Goal: Task Accomplishment & Management: Manage account settings

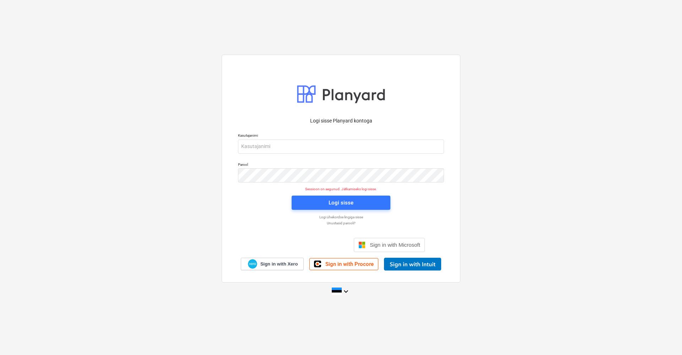
click at [327, 244] on div "Logi sisse Google’i kontoga. Avaneb uuel vahelehel" at bounding box center [302, 245] width 91 height 16
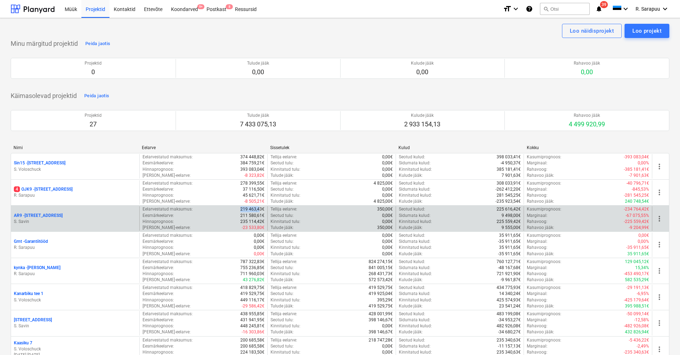
drag, startPoint x: 241, startPoint y: 208, endPoint x: 265, endPoint y: 208, distance: 24.5
click at [259, 208] on div "Eelarvestatud maksumus : 219 463,43€" at bounding box center [203, 209] width 122 height 6
drag, startPoint x: 236, startPoint y: 217, endPoint x: 251, endPoint y: 215, distance: 14.6
click at [249, 215] on div "Eesmärkeelarve : 211 580,61€" at bounding box center [203, 216] width 122 height 6
drag, startPoint x: 241, startPoint y: 221, endPoint x: 254, endPoint y: 221, distance: 13.1
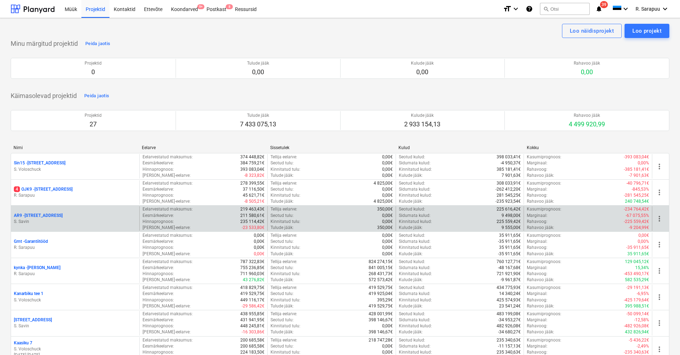
click at [250, 221] on div "Hinnaprognoos : 235 114,42€" at bounding box center [203, 222] width 122 height 6
drag, startPoint x: 242, startPoint y: 228, endPoint x: 253, endPoint y: 228, distance: 11.0
click at [252, 228] on p "-23 533,80€" at bounding box center [253, 228] width 23 height 6
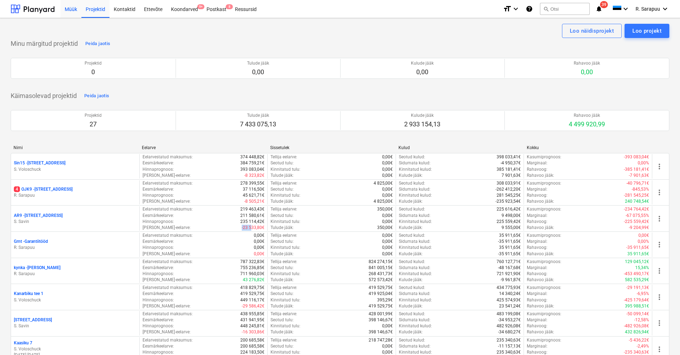
click at [71, 10] on div "Müük" at bounding box center [70, 9] width 21 height 18
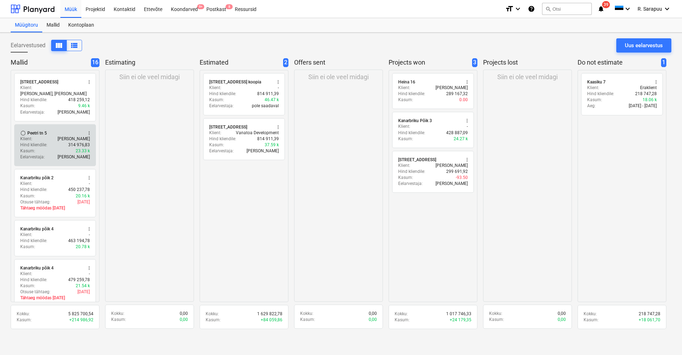
click at [57, 136] on div "Klient : Marat Saddarov" at bounding box center [55, 139] width 70 height 6
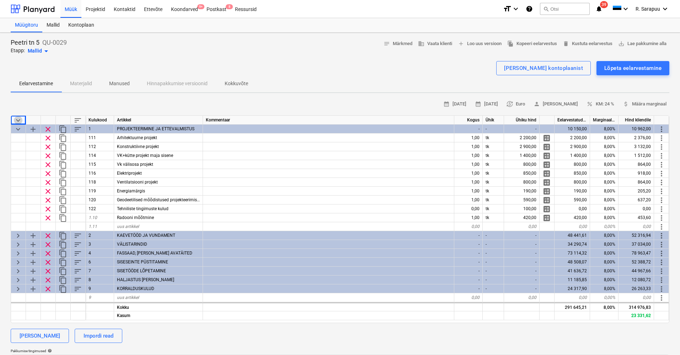
click at [19, 120] on span "keyboard_arrow_down" at bounding box center [18, 120] width 9 height 9
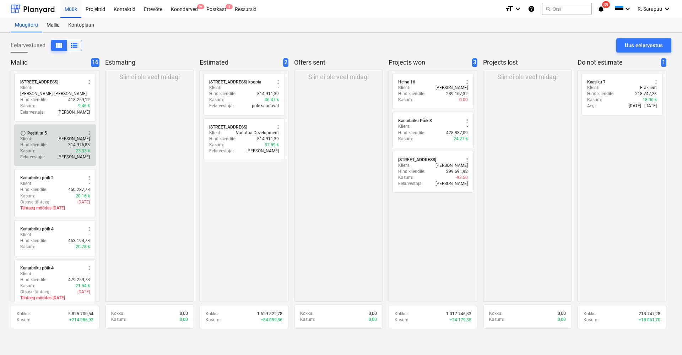
click at [35, 130] on div "Peetri tn 5" at bounding box center [37, 133] width 20 height 6
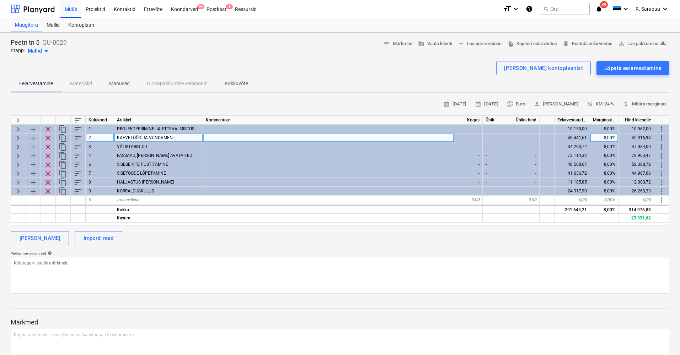
click at [19, 138] on span "keyboard_arrow_right" at bounding box center [18, 138] width 9 height 9
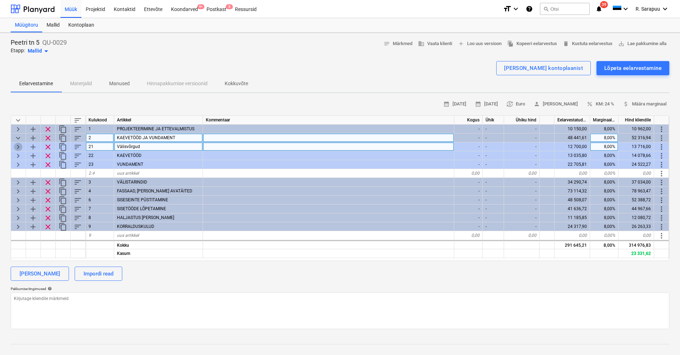
click at [17, 146] on span "keyboard_arrow_right" at bounding box center [18, 147] width 9 height 9
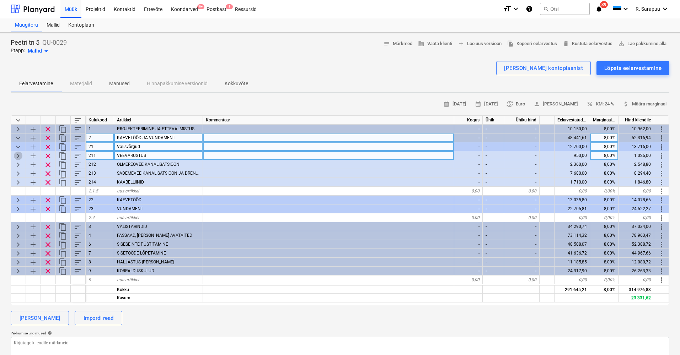
click at [21, 156] on span "keyboard_arrow_right" at bounding box center [18, 156] width 9 height 9
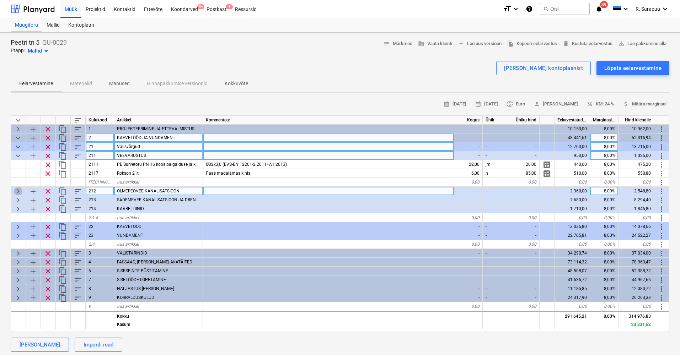
scroll to position [0, 0]
click at [21, 192] on span "keyboard_arrow_right" at bounding box center [18, 191] width 9 height 9
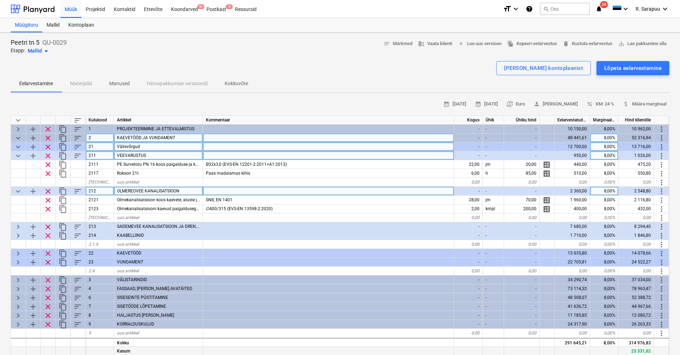
scroll to position [0, 0]
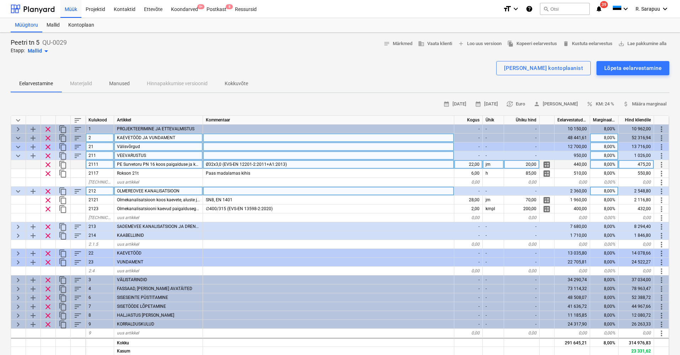
click at [133, 162] on span "PE Survetoru PN 16 koos paigalduse ja kaevetega" at bounding box center [165, 164] width 96 height 5
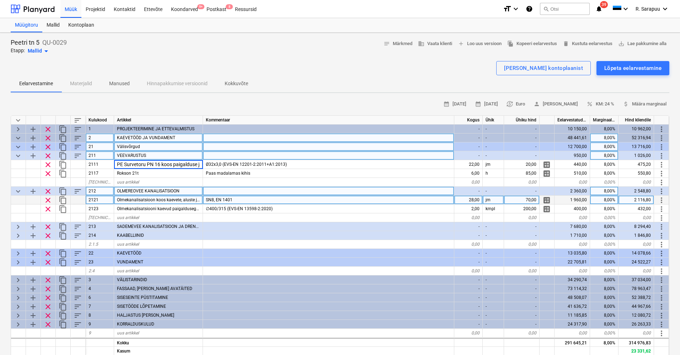
click at [147, 201] on span "Olmekanalisatsioon koos kaevete, aluste ja tagasitäitega110 mm" at bounding box center [179, 200] width 125 height 5
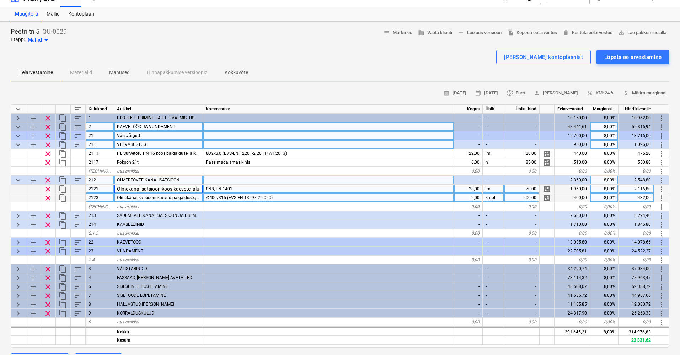
scroll to position [14, 0]
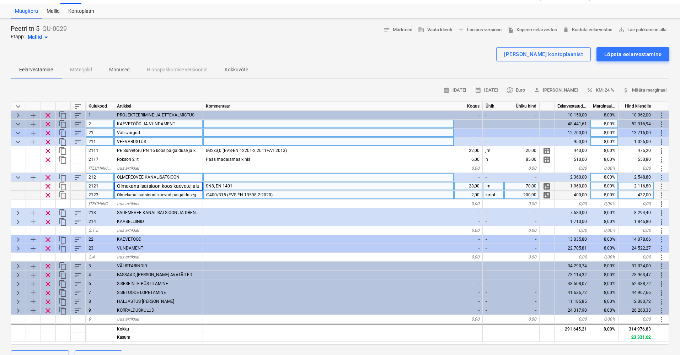
click at [182, 194] on span "Olmekanalisatsiooni kaevud paigaldusega komplektis" at bounding box center [169, 195] width 104 height 5
click at [189, 185] on span "Olmekanalisatsioon koos kaevete, aluste ja tagasitäitega110 mm" at bounding box center [179, 186] width 125 height 5
click at [216, 184] on span "SN8, EN 1401" at bounding box center [219, 186] width 27 height 5
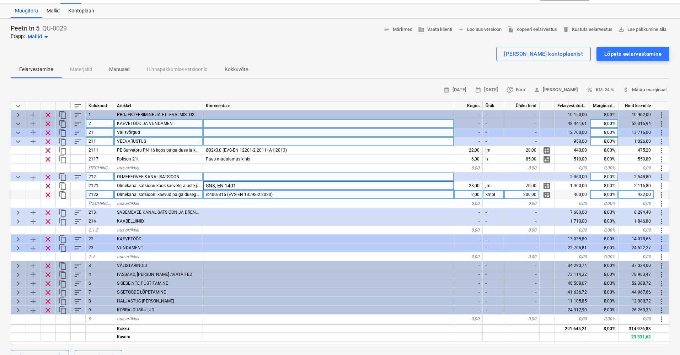
click at [243, 194] on span "∅400/315 (EVS-EN 13598-2:2020)" at bounding box center [239, 194] width 67 height 5
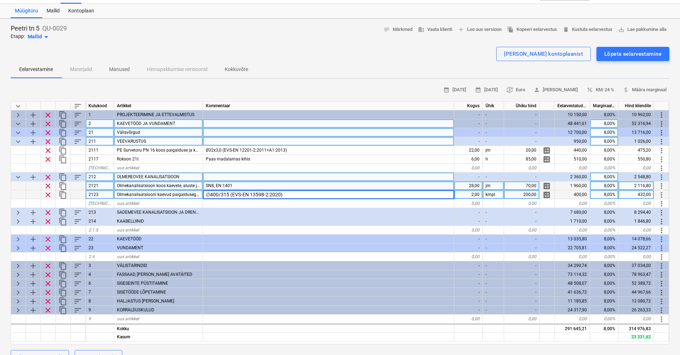
click at [257, 184] on div "SN8, EN 1401" at bounding box center [328, 186] width 251 height 9
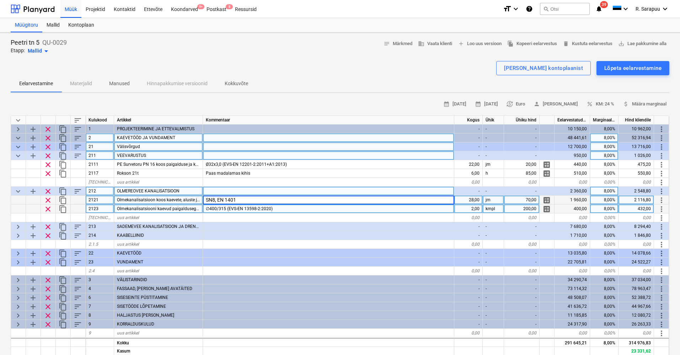
scroll to position [0, 0]
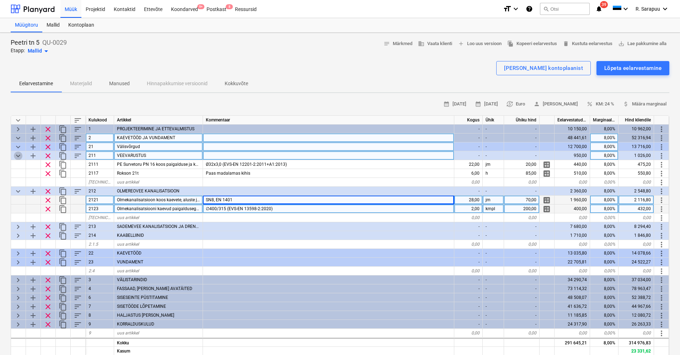
click at [20, 154] on span "keyboard_arrow_down" at bounding box center [18, 156] width 9 height 9
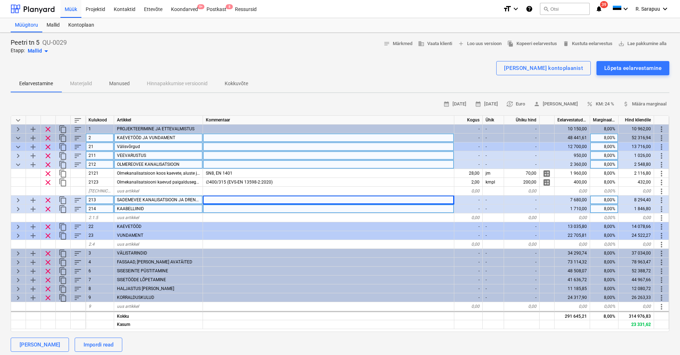
click at [18, 163] on span "keyboard_arrow_down" at bounding box center [18, 165] width 9 height 9
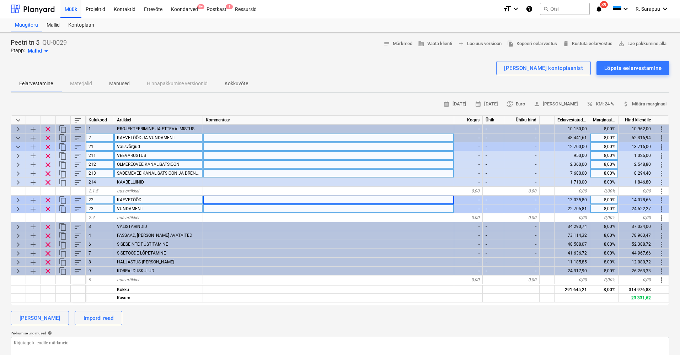
click at [18, 170] on span "keyboard_arrow_right" at bounding box center [18, 173] width 9 height 9
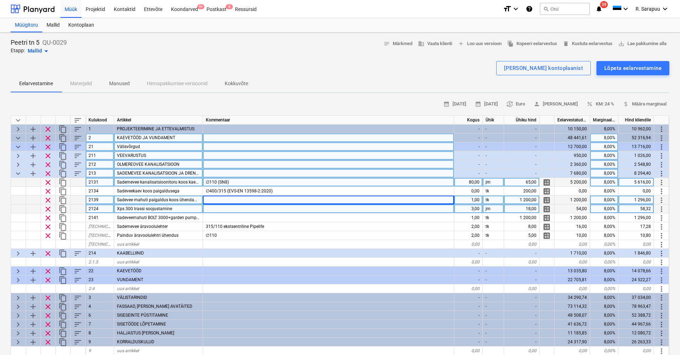
click at [172, 183] on span "Sademevee kanalisatsioonitoru koos kaevetega" at bounding box center [162, 182] width 91 height 5
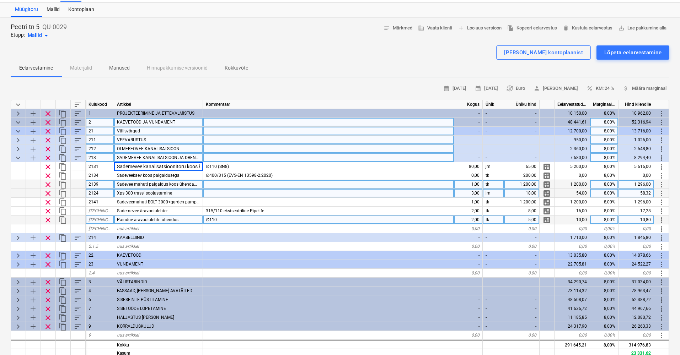
scroll to position [17, 0]
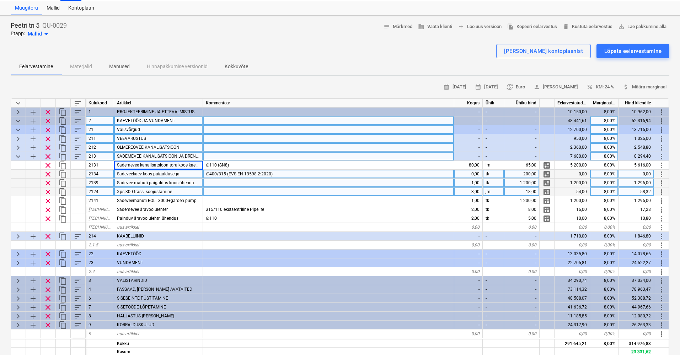
click at [136, 173] on span "Sadeveekaev koos paigaldusega" at bounding box center [148, 174] width 63 height 5
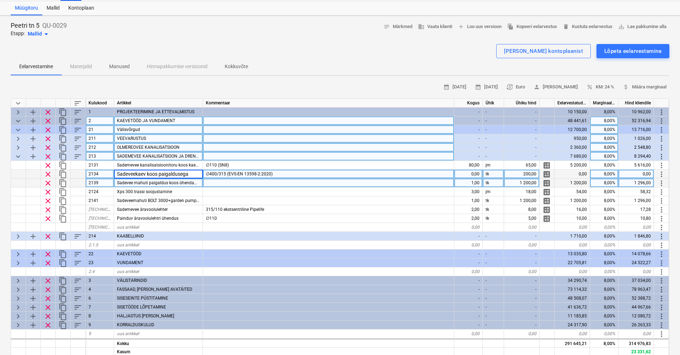
click at [160, 181] on span "Sadevee mahuti paigaldus koos ühendamisega" at bounding box center [162, 183] width 91 height 5
click at [189, 184] on input "Sadevee mahuti paigaldus koos ühendamisega" at bounding box center [158, 183] width 88 height 9
drag, startPoint x: 115, startPoint y: 183, endPoint x: 209, endPoint y: 184, distance: 94.2
click at [0, 0] on div "clear content_copy 2139 Sadevee mahuti paigaldus koos ühendamisega 1,00 tk 1 20…" at bounding box center [0, 0] width 0 height 0
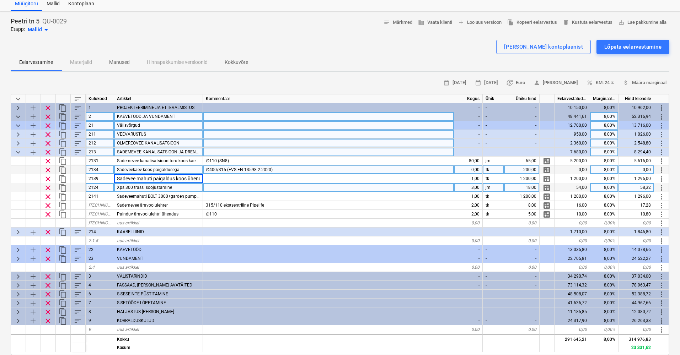
scroll to position [22, 0]
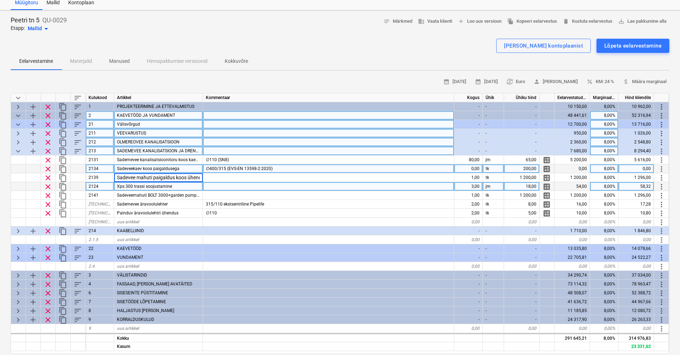
click at [135, 188] on div "Xps 300 trassi soojustamine" at bounding box center [158, 186] width 89 height 9
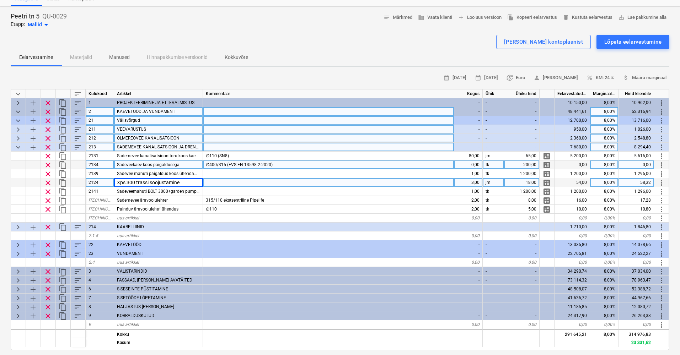
scroll to position [25, 0]
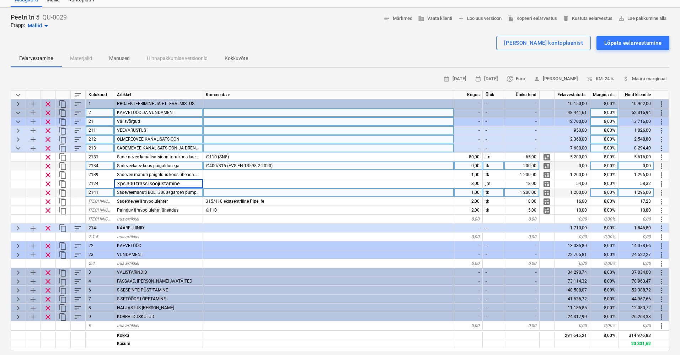
click at [161, 193] on span "Sadeveemahuti BOLT 3000+garden pump 4700/2" at bounding box center [164, 192] width 95 height 5
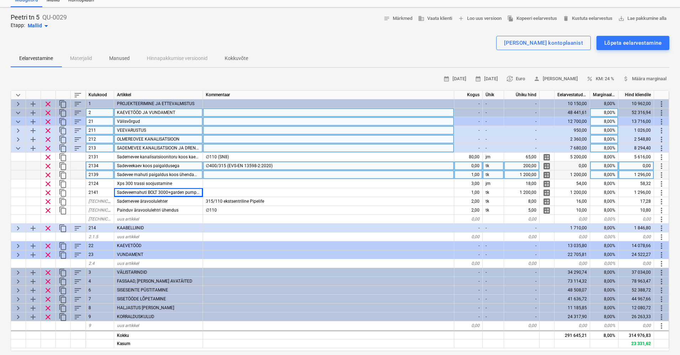
click at [262, 176] on div at bounding box center [328, 175] width 251 height 9
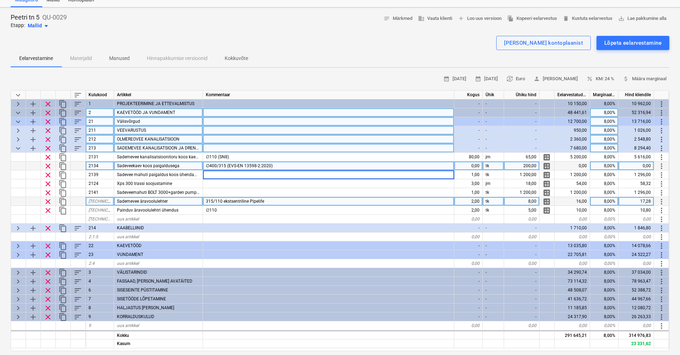
click at [163, 203] on span "Sademevee äravoolulehter" at bounding box center [142, 201] width 51 height 5
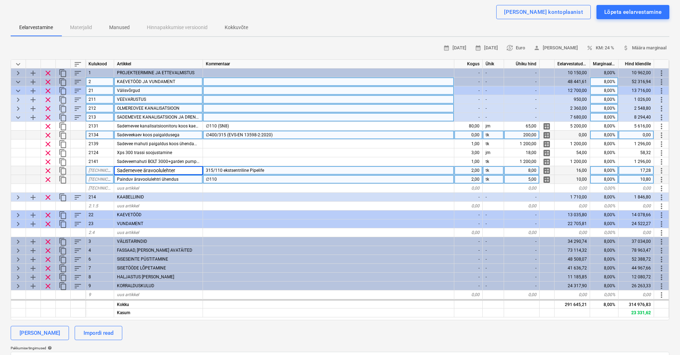
scroll to position [56, 0]
click at [176, 177] on span "Painduv äravoolulehtri ühendus" at bounding box center [147, 179] width 61 height 5
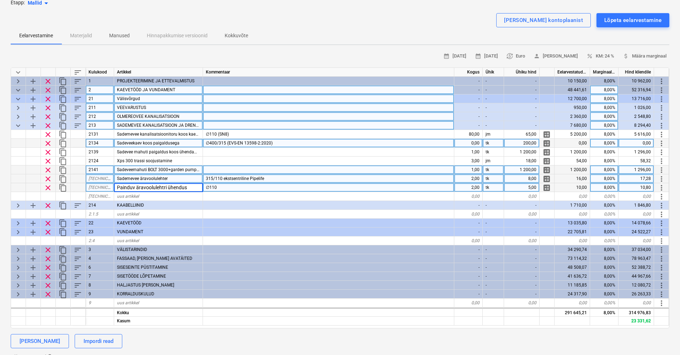
scroll to position [45, 0]
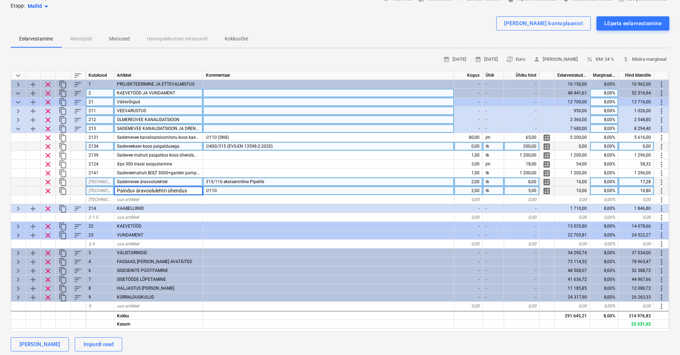
click at [130, 180] on span "Sademevee äravoolulehter" at bounding box center [142, 181] width 51 height 5
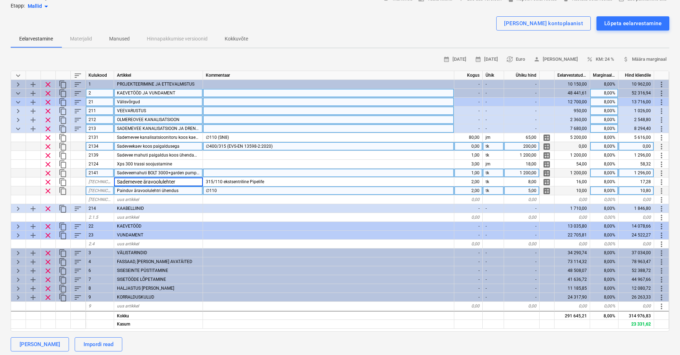
scroll to position [45, 0]
click at [178, 171] on span "Sadeveemahuti BOLT 3000+garden pump 4700/2" at bounding box center [164, 173] width 95 height 5
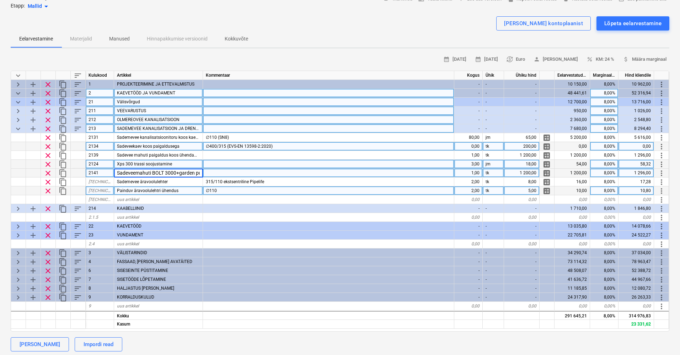
scroll to position [0, 1]
click at [185, 162] on div "Xps 300 trassi soojustamine" at bounding box center [158, 164] width 89 height 9
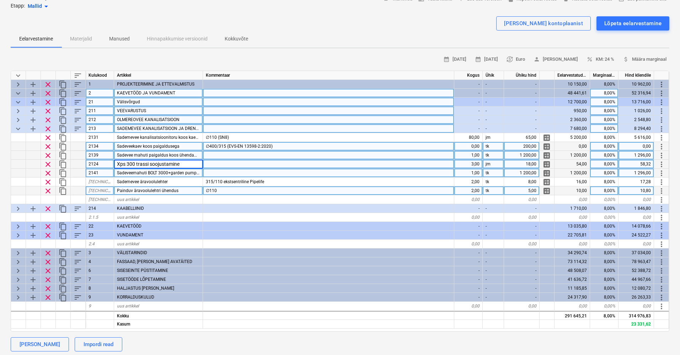
scroll to position [0, 0]
click at [194, 154] on span "Sadevee mahuti paigaldus koos ühendamisega" at bounding box center [162, 155] width 91 height 5
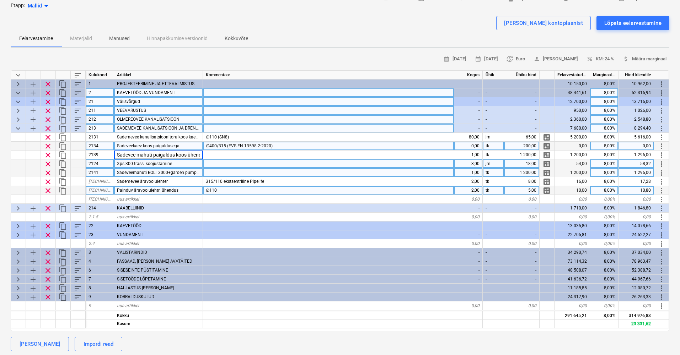
scroll to position [46, 0]
click at [175, 173] on span "Sadeveemahuti BOLT 3000+garden pump 4700/2" at bounding box center [164, 171] width 95 height 5
click at [524, 190] on div "5,00" at bounding box center [522, 189] width 36 height 9
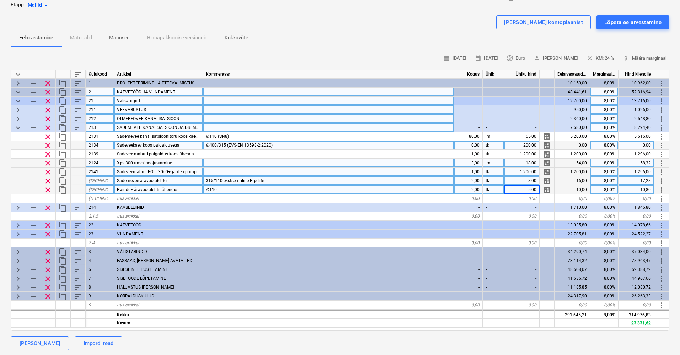
click at [532, 182] on div "8,00" at bounding box center [522, 181] width 36 height 9
click at [521, 192] on div "5,00" at bounding box center [522, 189] width 36 height 9
click at [15, 128] on span "keyboard_arrow_down" at bounding box center [18, 128] width 9 height 9
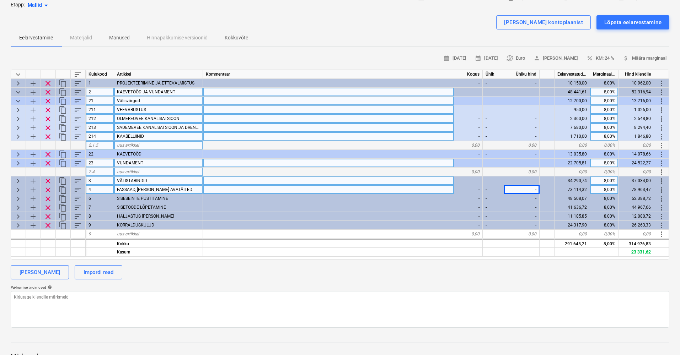
click at [18, 136] on span "keyboard_arrow_right" at bounding box center [18, 137] width 9 height 9
type textarea "x"
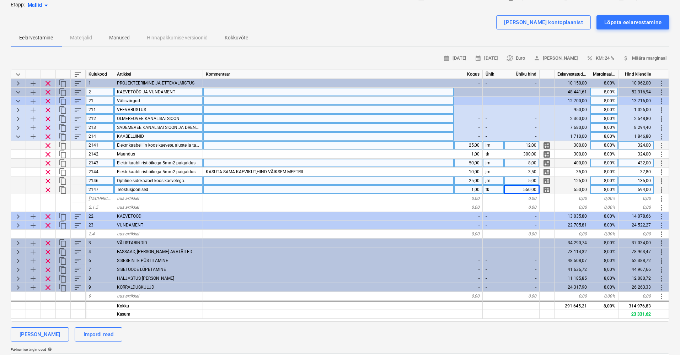
click at [161, 143] on span "Elektrikaabelliin koos kaevete, aluste ja tagasitäitega" at bounding box center [167, 145] width 101 height 5
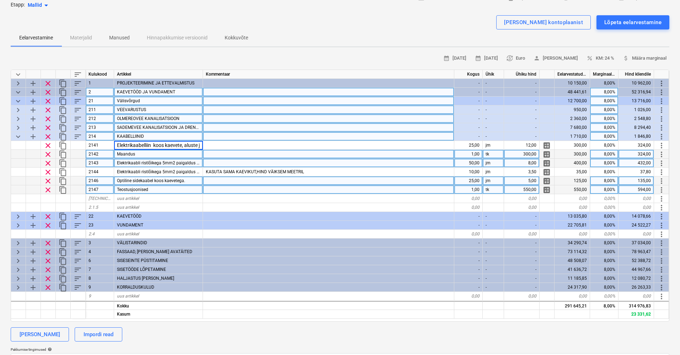
click at [133, 153] on span "Maandus" at bounding box center [126, 154] width 18 height 5
click at [142, 161] on span "Elektrikaabli ristlõikega 5mm2 paigaldus koos kaevete ja tagasitäitega" at bounding box center [185, 163] width 136 height 5
click at [471, 163] on div "50,00" at bounding box center [468, 163] width 28 height 9
type input "72"
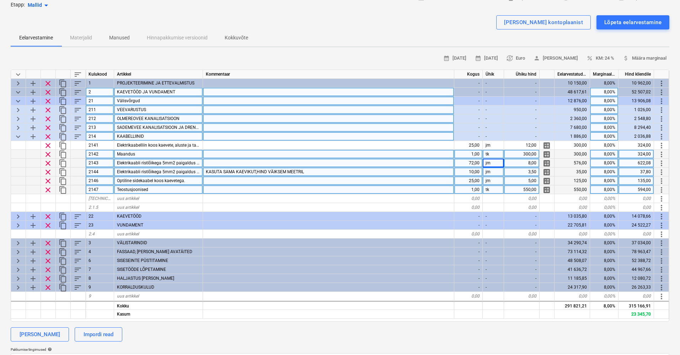
click at [176, 171] on span "Elektrikaabli ristlõikega 5mm2 paigaldus kaeveteta" at bounding box center [166, 171] width 98 height 5
click at [314, 172] on div "KASUTA SAMA KAEVIKUT,HIND VÄIKSEM MEETRIL" at bounding box center [328, 172] width 251 height 9
click at [420, 179] on div at bounding box center [328, 181] width 251 height 9
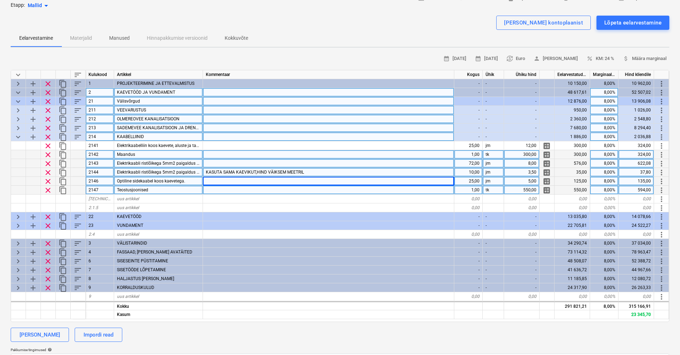
click at [398, 169] on div "KASUTA SAMA KAEVIKUT,HIND VÄIKSEM MEETRIL" at bounding box center [328, 172] width 251 height 9
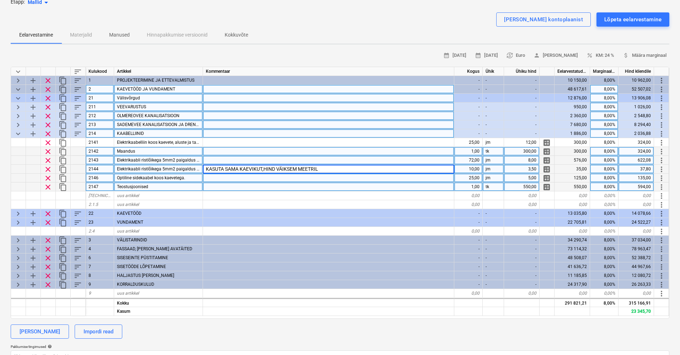
scroll to position [49, 0]
click at [46, 168] on span "clear" at bounding box center [48, 169] width 9 height 9
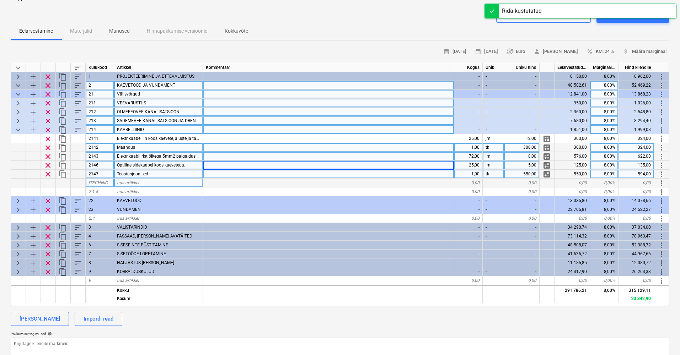
scroll to position [51, 0]
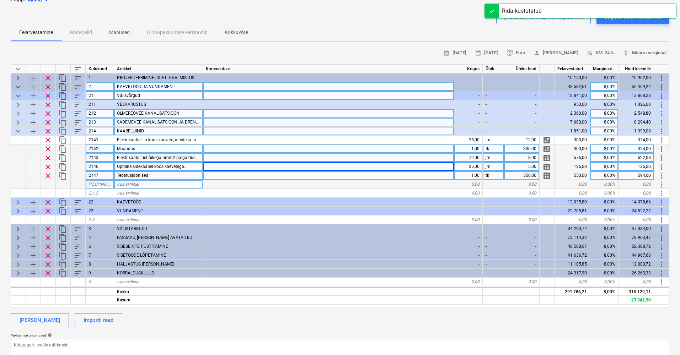
click at [161, 165] on span "Optiline sidekaabel koos kaevetega." at bounding box center [151, 166] width 68 height 5
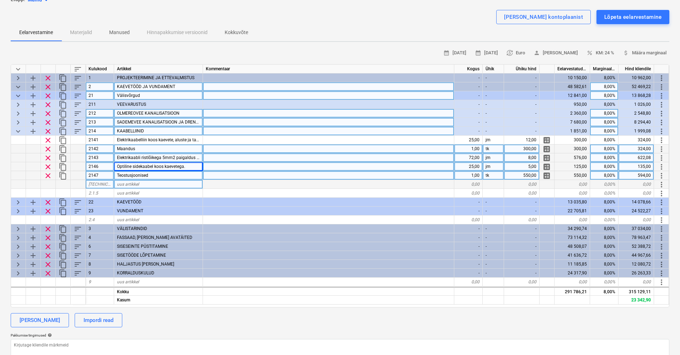
click at [203, 184] on div at bounding box center [328, 184] width 251 height 9
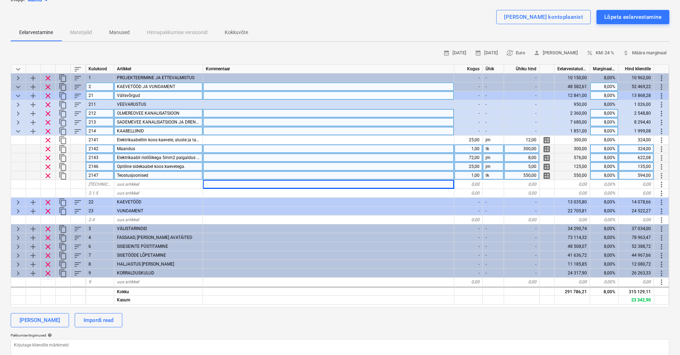
click at [184, 166] on span "Optiline sidekaabel koos kaevetega." at bounding box center [151, 166] width 68 height 5
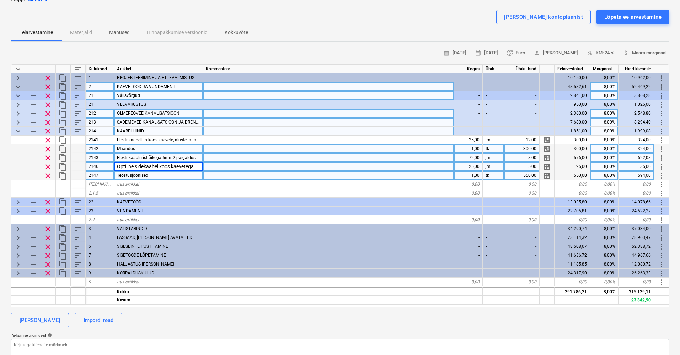
click at [180, 174] on div "Teostusjoonised" at bounding box center [158, 175] width 89 height 9
click at [526, 174] on div "550,00" at bounding box center [522, 175] width 36 height 9
click at [252, 177] on div at bounding box center [328, 175] width 251 height 9
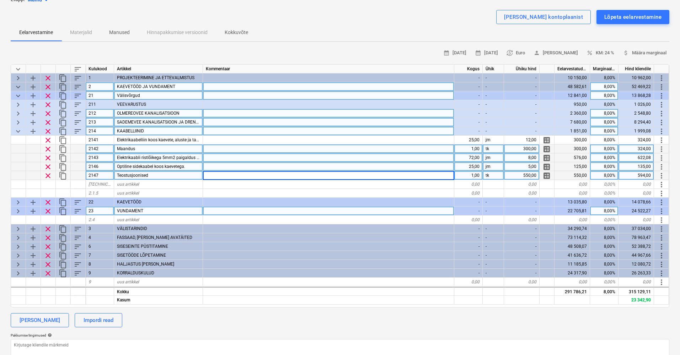
scroll to position [51, 0]
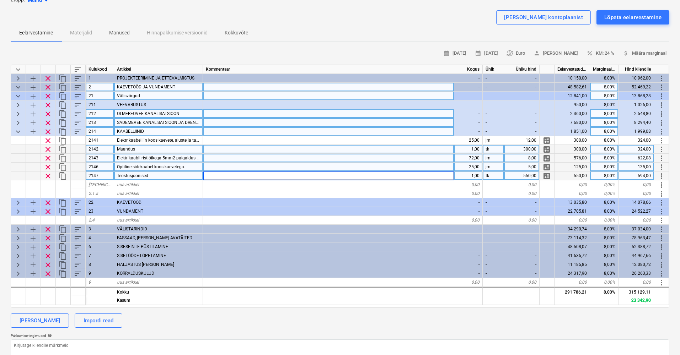
click at [149, 177] on div "Teostusjoonised" at bounding box center [158, 176] width 89 height 9
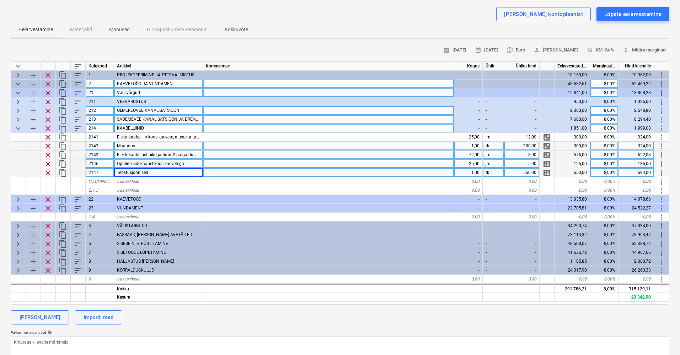
click at [142, 171] on span "Teostusjoonised" at bounding box center [132, 172] width 31 height 5
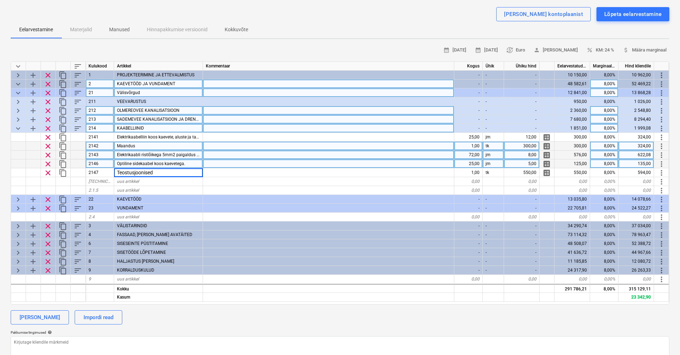
scroll to position [54, 0]
click at [18, 125] on span "keyboard_arrow_down" at bounding box center [18, 128] width 9 height 9
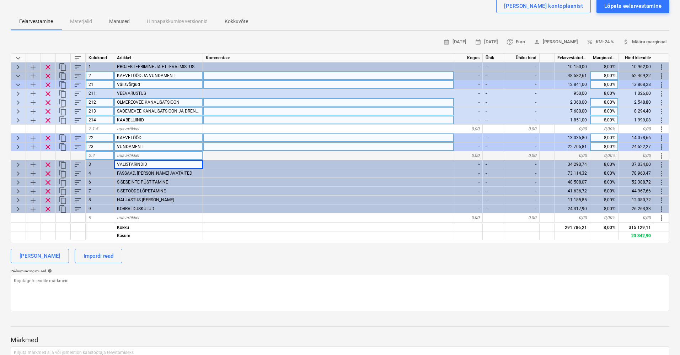
scroll to position [63, 0]
click at [15, 136] on span "keyboard_arrow_right" at bounding box center [18, 138] width 9 height 9
type textarea "x"
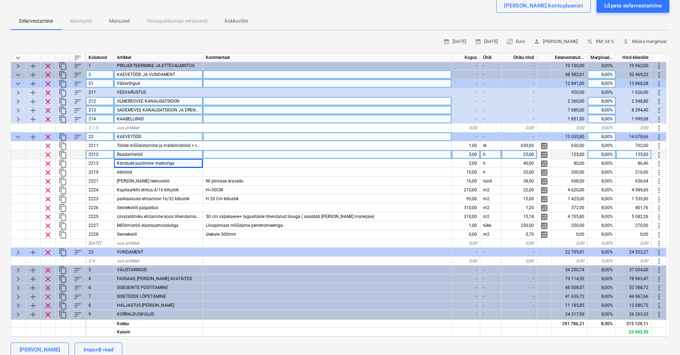
scroll to position [63, 0]
click at [153, 155] on div "Raadamistöö" at bounding box center [158, 154] width 89 height 9
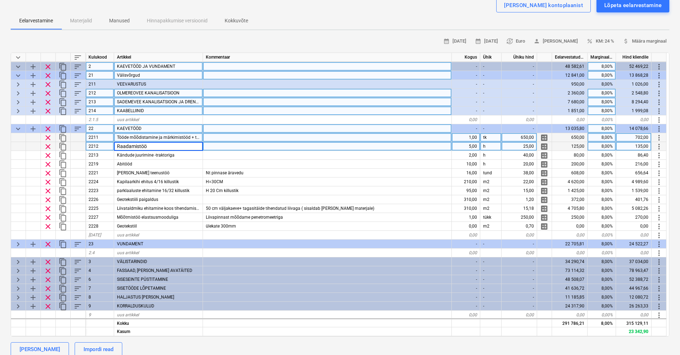
scroll to position [10, 0]
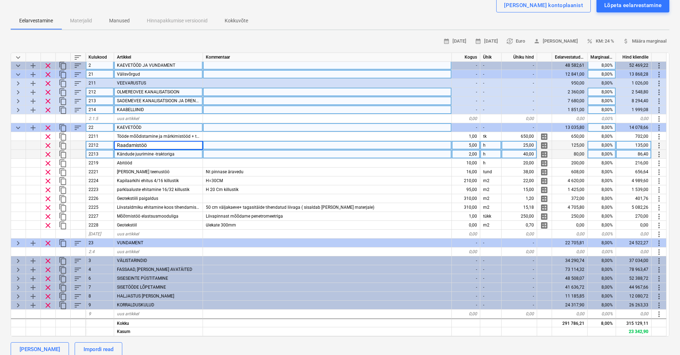
click at [530, 153] on div "40,00" at bounding box center [519, 154] width 36 height 9
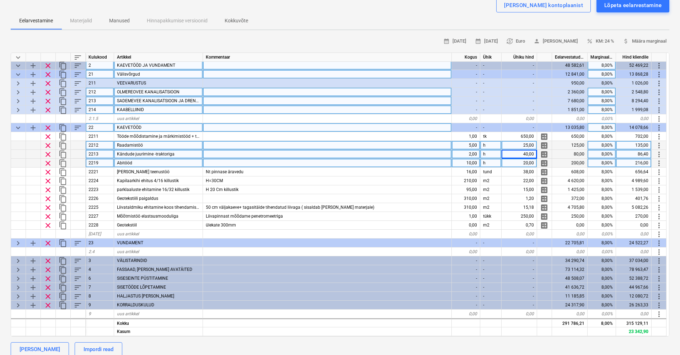
click at [231, 163] on div at bounding box center [327, 163] width 249 height 9
click at [529, 163] on div "20,00" at bounding box center [519, 163] width 36 height 9
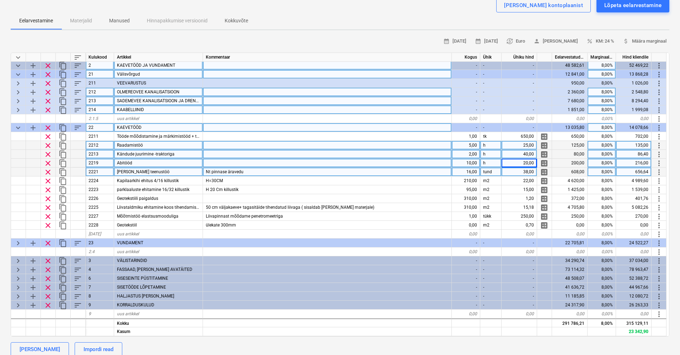
click at [460, 171] on div "16,00" at bounding box center [466, 172] width 28 height 9
click at [460, 171] on input "16" at bounding box center [466, 172] width 28 height 9
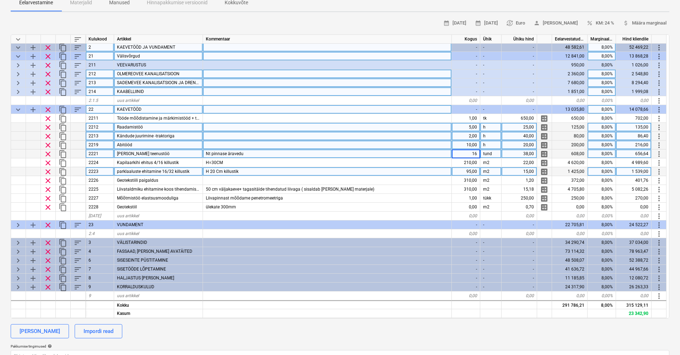
scroll to position [81, 0]
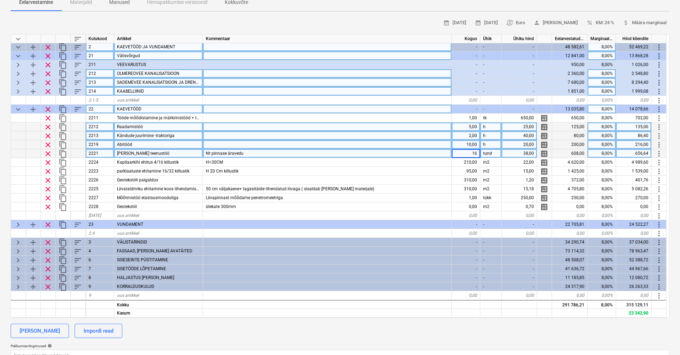
click at [495, 151] on div "tund" at bounding box center [490, 153] width 21 height 9
click at [512, 150] on div "38,00" at bounding box center [519, 153] width 36 height 9
click at [477, 151] on div "16,00" at bounding box center [466, 153] width 28 height 9
click at [469, 152] on input "16" at bounding box center [466, 153] width 28 height 9
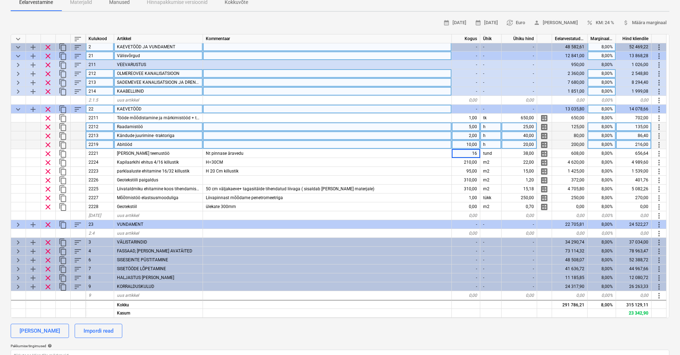
click at [466, 140] on div "10,00" at bounding box center [466, 144] width 28 height 9
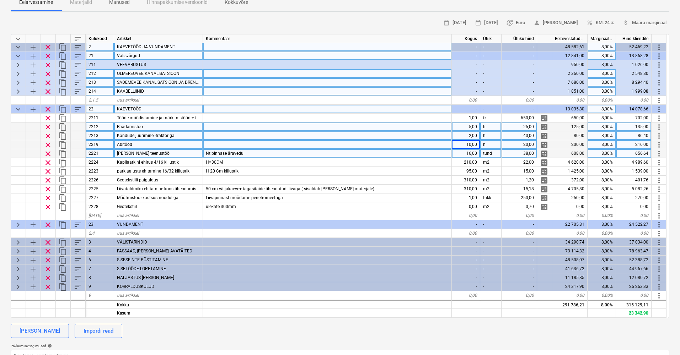
click at [465, 150] on div "16,00" at bounding box center [466, 153] width 28 height 9
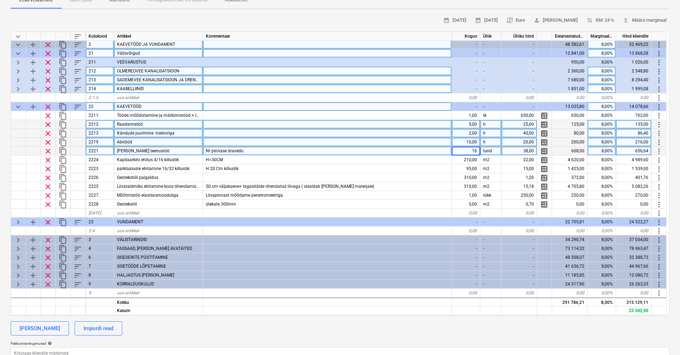
scroll to position [12, 0]
click at [129, 149] on div "[PERSON_NAME] teenustöö" at bounding box center [158, 151] width 89 height 9
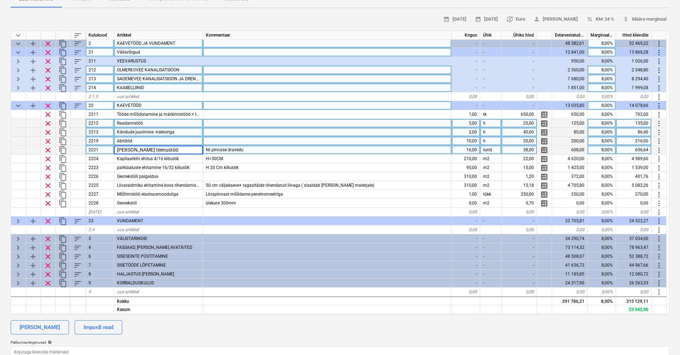
click at [151, 147] on input "[PERSON_NAME] teenustöö" at bounding box center [158, 150] width 88 height 9
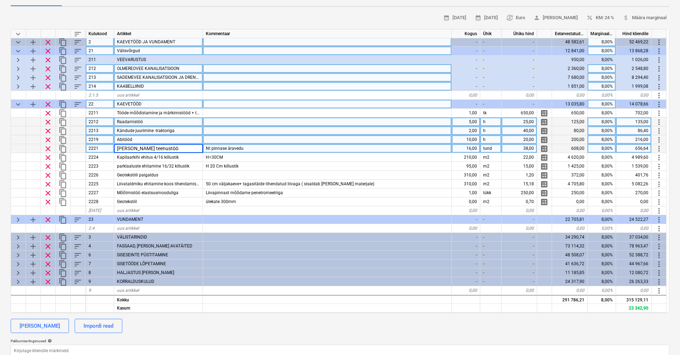
scroll to position [86, 0]
click at [271, 146] on div "Nt pinnase äravedu" at bounding box center [327, 148] width 249 height 9
click at [271, 146] on input "Nt pinnase äravedu" at bounding box center [327, 148] width 248 height 9
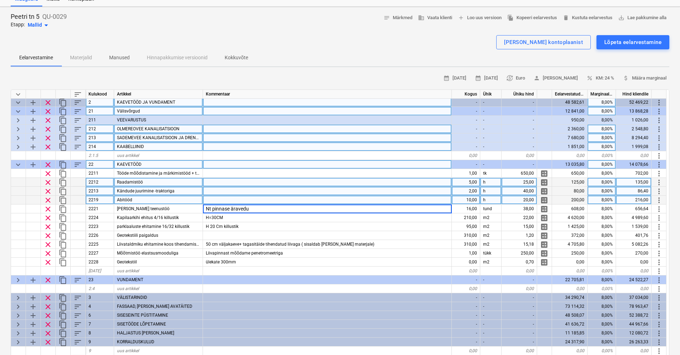
scroll to position [25, 0]
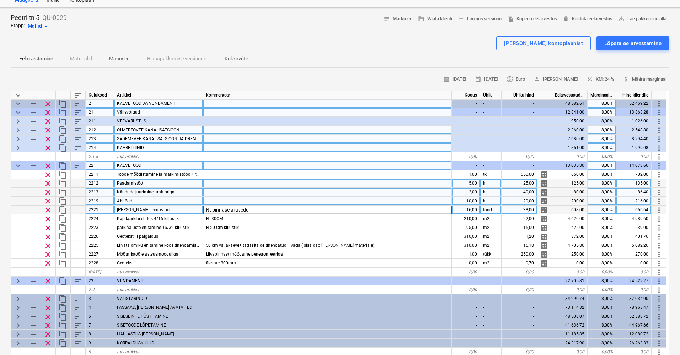
click at [517, 206] on div "38,00" at bounding box center [519, 210] width 36 height 9
type input "50"
type textarea "x"
click at [126, 268] on div "uus artikkel" at bounding box center [158, 272] width 89 height 9
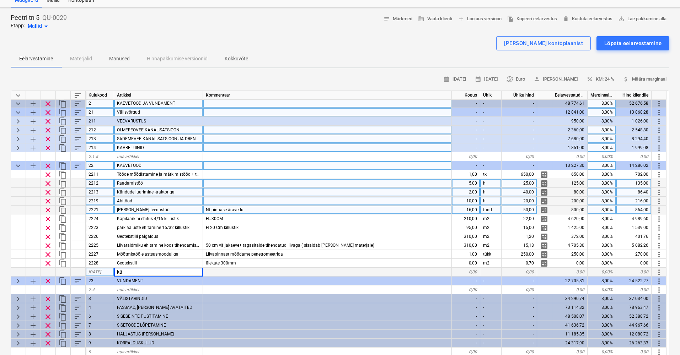
type input "k"
type input "ä"
type input "K"
click at [548, 42] on div "[PERSON_NAME] kontoplaanist" at bounding box center [543, 43] width 79 height 9
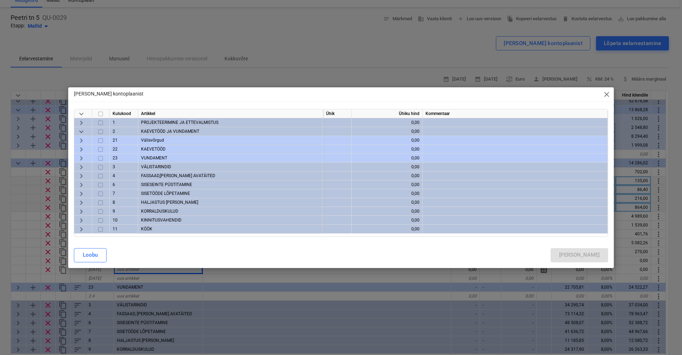
click at [80, 156] on span "keyboard_arrow_right" at bounding box center [81, 158] width 9 height 9
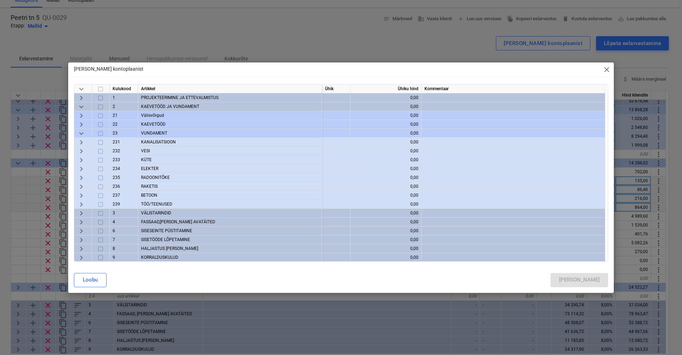
click at [80, 131] on span "keyboard_arrow_down" at bounding box center [81, 133] width 9 height 9
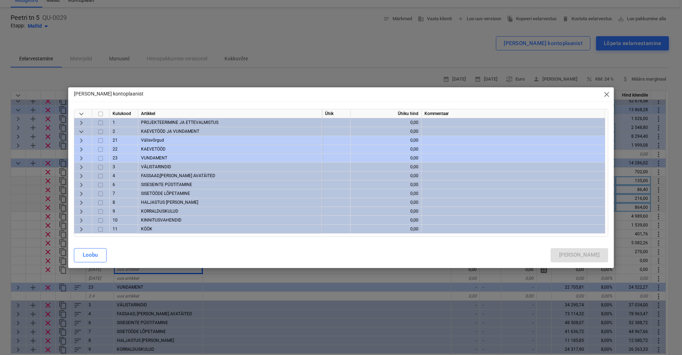
click at [83, 150] on span "keyboard_arrow_right" at bounding box center [81, 149] width 9 height 9
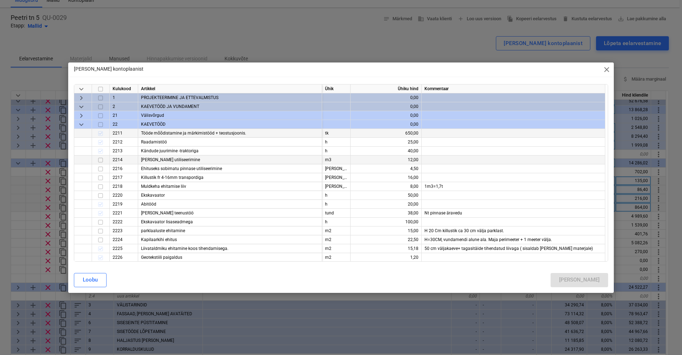
click at [101, 161] on input "checkbox" at bounding box center [100, 160] width 9 height 9
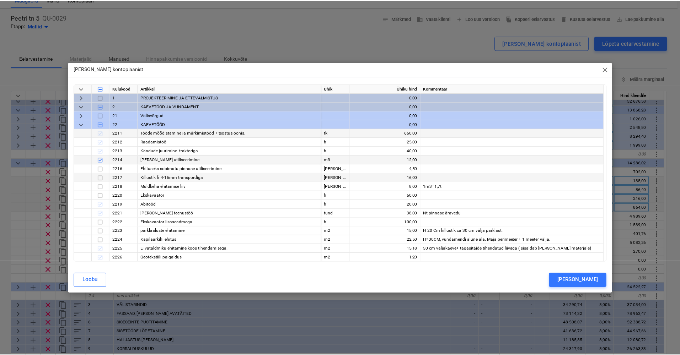
scroll to position [0, 0]
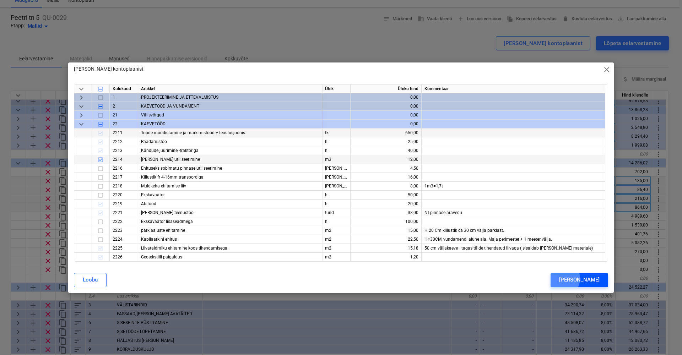
click at [591, 279] on div "Lisa" at bounding box center [579, 279] width 41 height 9
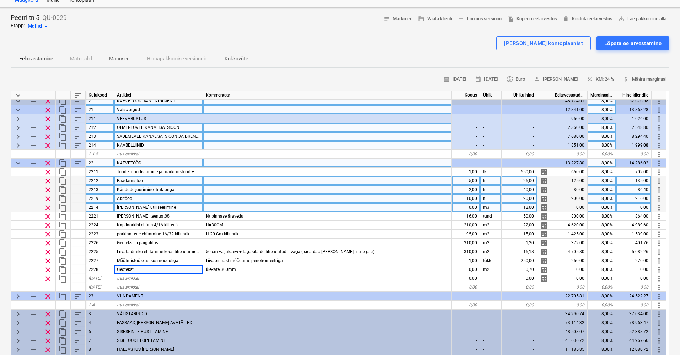
type textarea "x"
drag, startPoint x: 471, startPoint y: 206, endPoint x: 501, endPoint y: 206, distance: 29.8
click at [471, 206] on div "0,00" at bounding box center [466, 207] width 28 height 9
click at [524, 205] on div "12,00" at bounding box center [519, 207] width 36 height 9
type input "16"
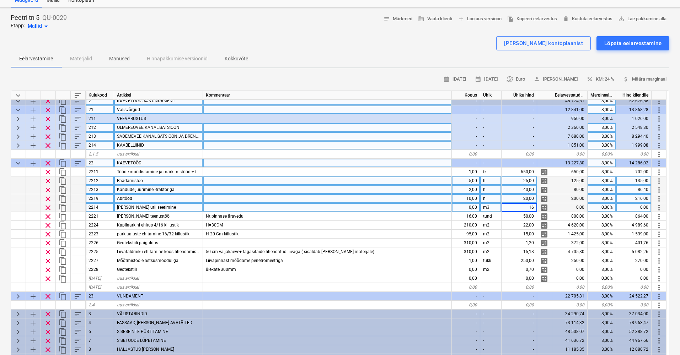
type textarea "x"
click at [474, 210] on div "0,00" at bounding box center [466, 207] width 28 height 9
click at [463, 209] on input at bounding box center [466, 207] width 28 height 9
type input "25"
type textarea "x"
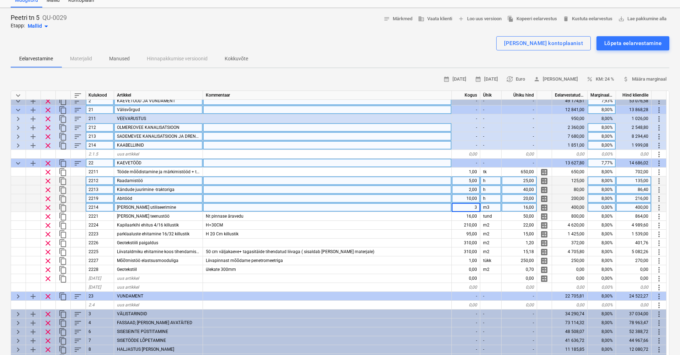
type input "30"
type textarea "x"
click at [371, 193] on div at bounding box center [327, 189] width 249 height 9
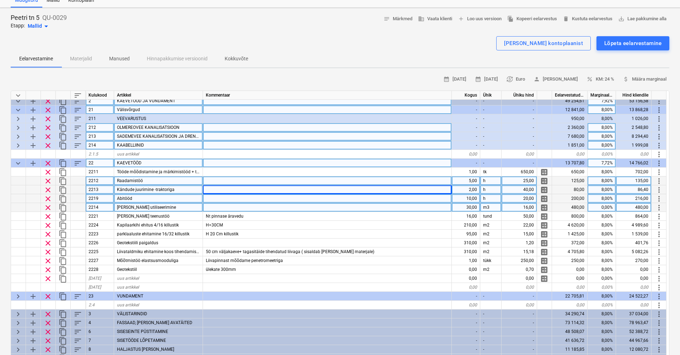
click at [333, 206] on div at bounding box center [327, 207] width 249 height 9
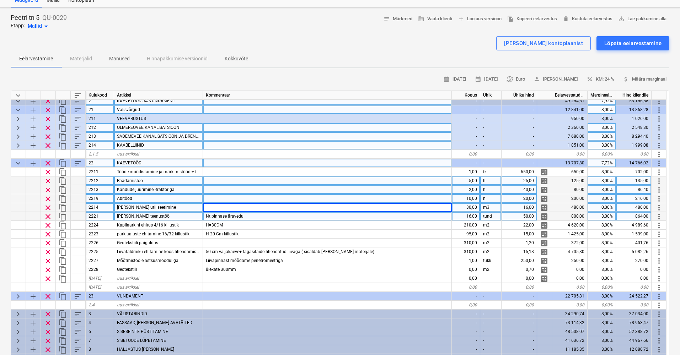
click at [329, 215] on div "Nt pinnase äravedu" at bounding box center [327, 216] width 249 height 9
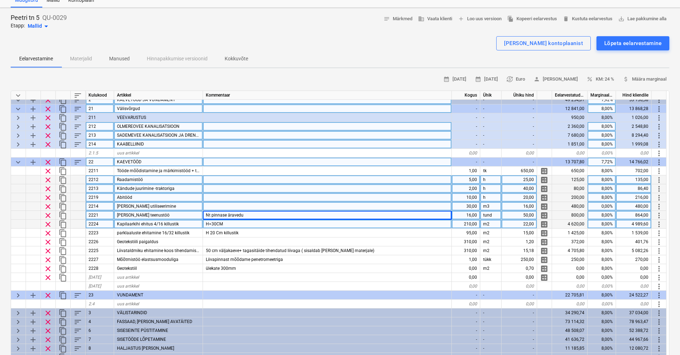
scroll to position [11, 0]
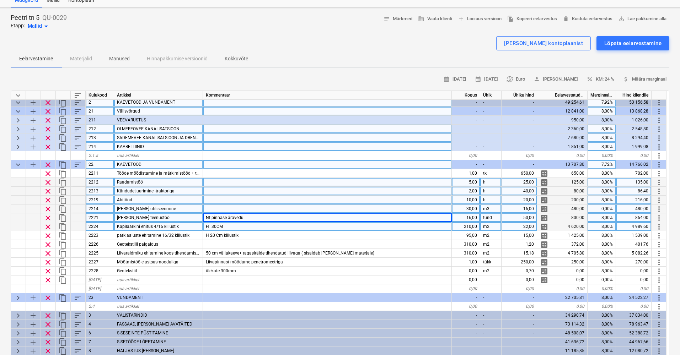
click at [318, 225] on div "H=30CM" at bounding box center [327, 226] width 249 height 9
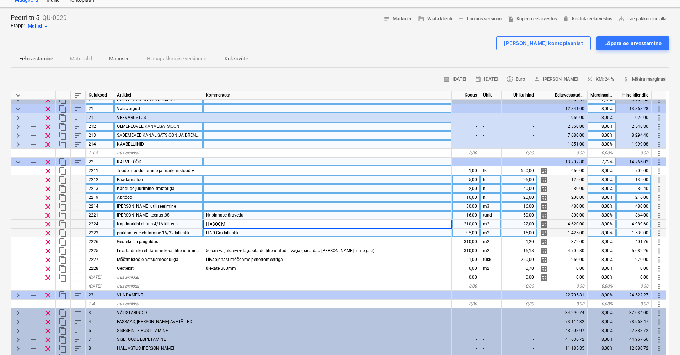
scroll to position [14, 0]
click at [317, 231] on div "H 20 Cm killustik" at bounding box center [327, 233] width 249 height 9
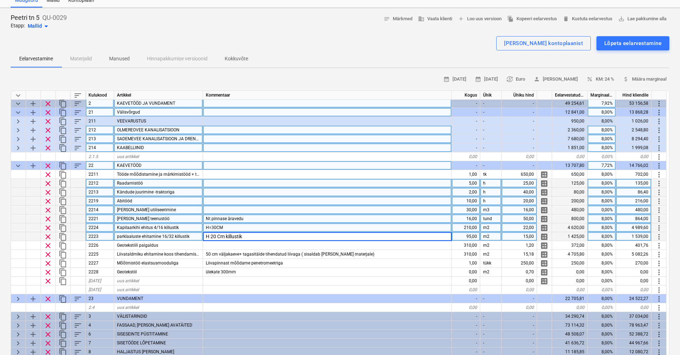
scroll to position [0, 0]
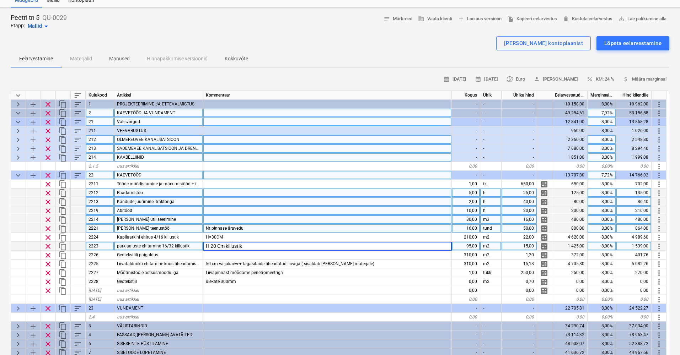
click at [518, 192] on div "25,00" at bounding box center [519, 193] width 36 height 9
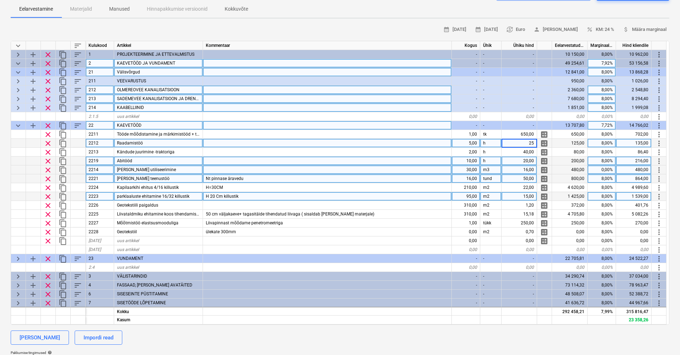
scroll to position [0, 0]
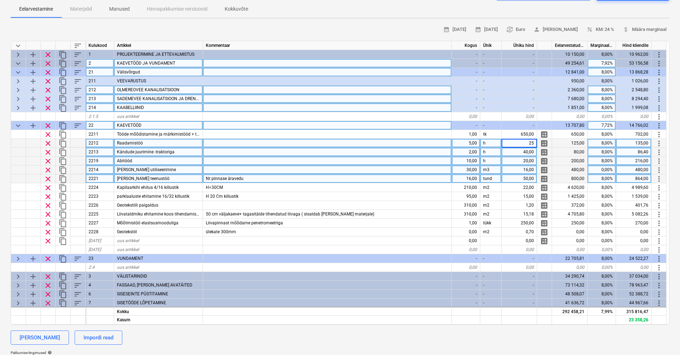
click at [512, 152] on div "40,00" at bounding box center [519, 152] width 36 height 9
click at [464, 153] on div "2,00" at bounding box center [466, 152] width 28 height 9
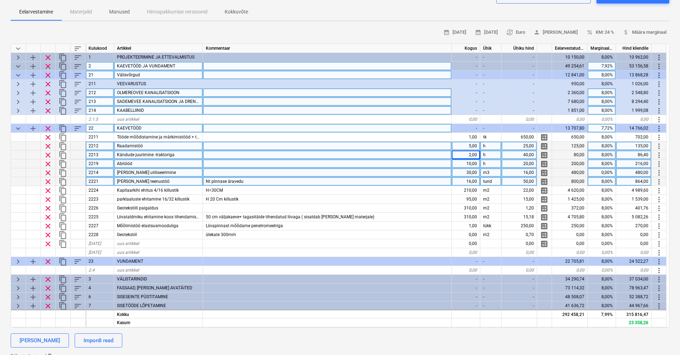
click at [474, 142] on div "5,00" at bounding box center [466, 146] width 28 height 9
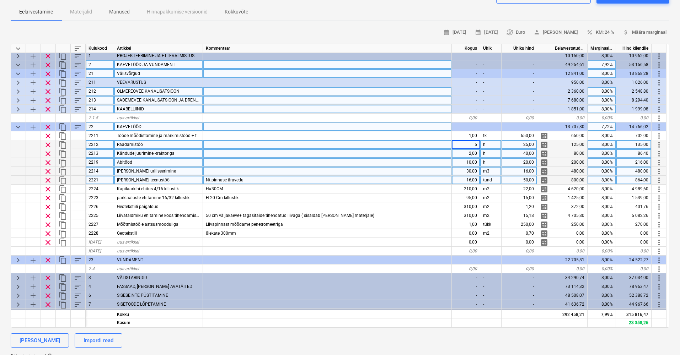
scroll to position [2, 0]
click at [467, 145] on input "5" at bounding box center [466, 144] width 28 height 9
click at [150, 141] on div "Raadamistöö" at bounding box center [158, 144] width 89 height 9
click at [154, 141] on input "Raadamistöö" at bounding box center [158, 144] width 88 height 9
type input "Raadamistöö koos kändud juurimisega"
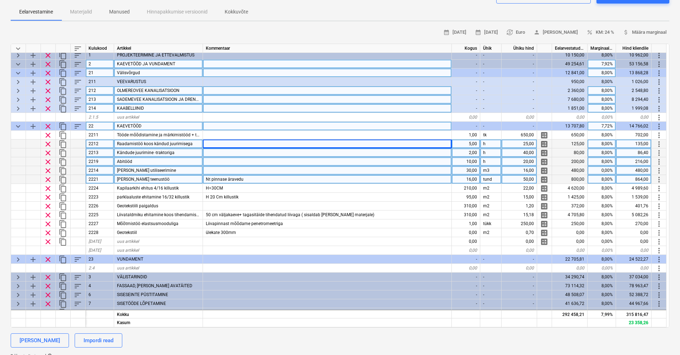
click at [142, 152] on span "Kändude juurimine -traktoriga" at bounding box center [146, 152] width 58 height 5
click at [46, 149] on span "clear" at bounding box center [48, 153] width 9 height 9
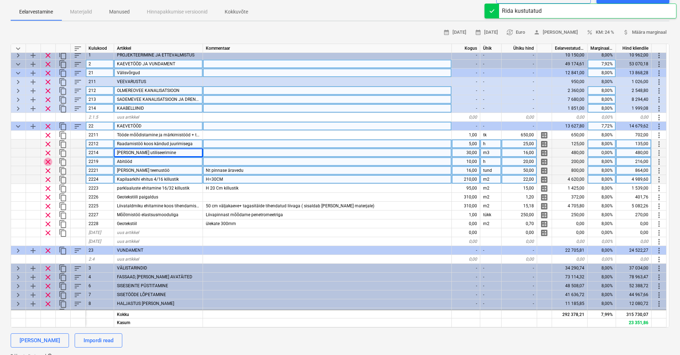
click at [49, 158] on span "clear" at bounding box center [48, 162] width 9 height 9
type textarea "x"
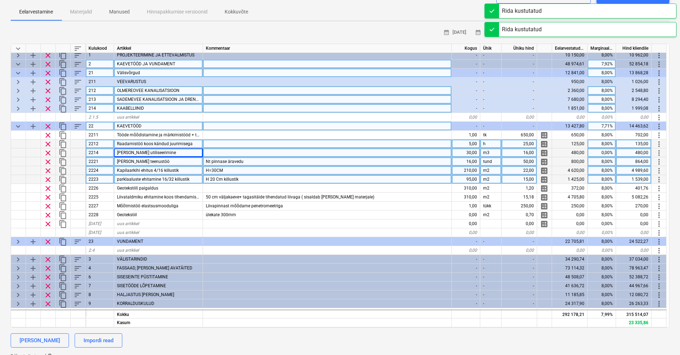
click at [197, 141] on div "Raadamistöö koos kändud juurimisega" at bounding box center [158, 144] width 89 height 9
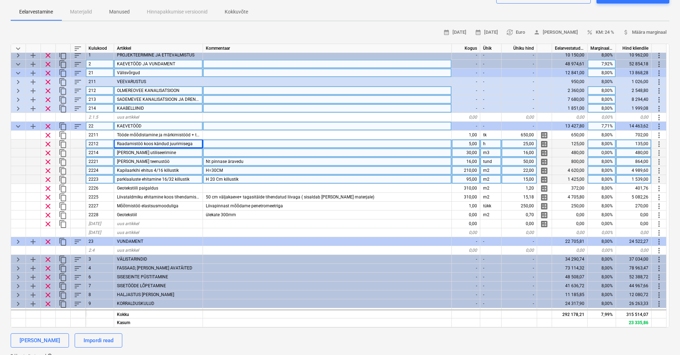
click at [476, 143] on div "5,00" at bounding box center [466, 144] width 28 height 9
click at [517, 142] on div "25,00" at bounding box center [519, 144] width 36 height 9
click at [474, 142] on div "5,00" at bounding box center [466, 144] width 28 height 9
type input "1"
type textarea "x"
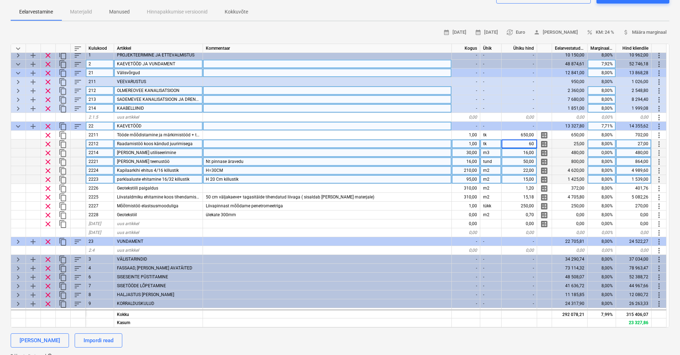
type input "600"
type textarea "x"
click at [419, 146] on div at bounding box center [327, 144] width 249 height 9
type input "arvestatud saemees+ [PERSON_NAME], kes kaevab välja"
type textarea "x"
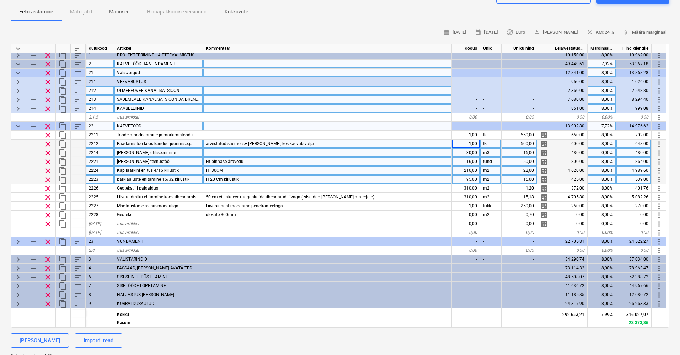
click at [368, 152] on div at bounding box center [327, 153] width 249 height 9
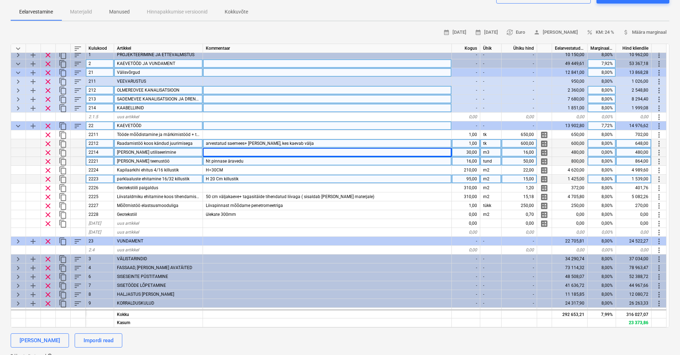
scroll to position [70, 0]
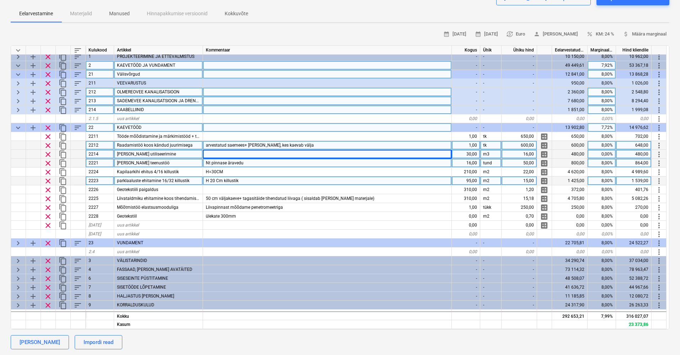
click at [458, 161] on div "16,00" at bounding box center [466, 163] width 28 height 9
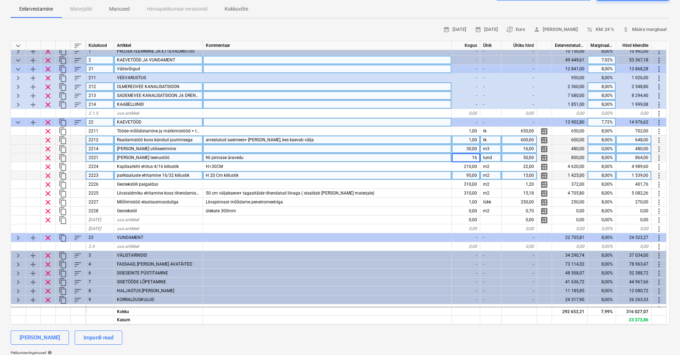
scroll to position [75, 0]
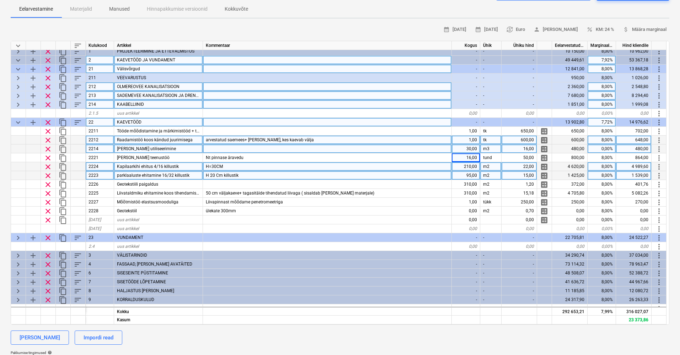
click at [142, 165] on span "Kapilaarkihi ehitus 4/16 killustik" at bounding box center [148, 166] width 62 height 5
click at [170, 147] on div "[PERSON_NAME] utiliseerimine" at bounding box center [158, 149] width 89 height 9
click at [252, 145] on div at bounding box center [327, 149] width 249 height 9
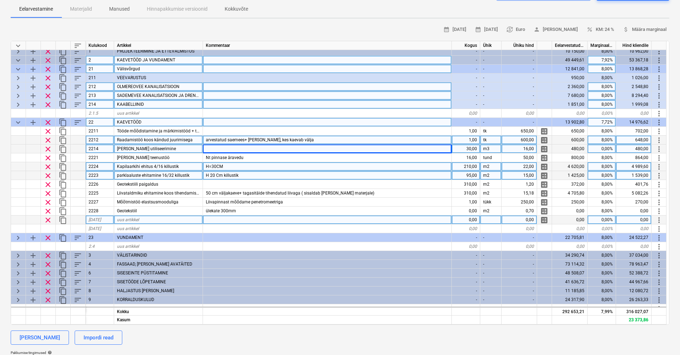
click at [143, 220] on div "uus artikkel" at bounding box center [158, 220] width 89 height 9
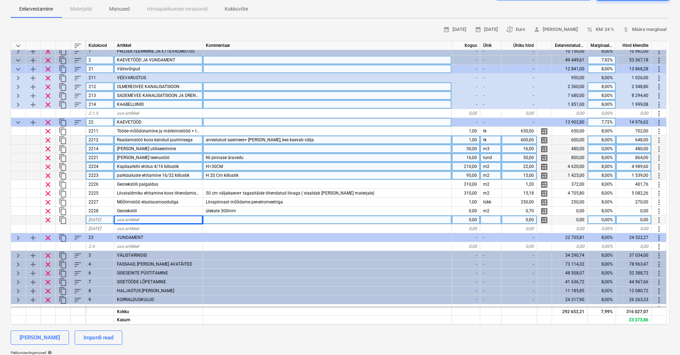
click at [472, 158] on div "16,00" at bounding box center [466, 157] width 28 height 9
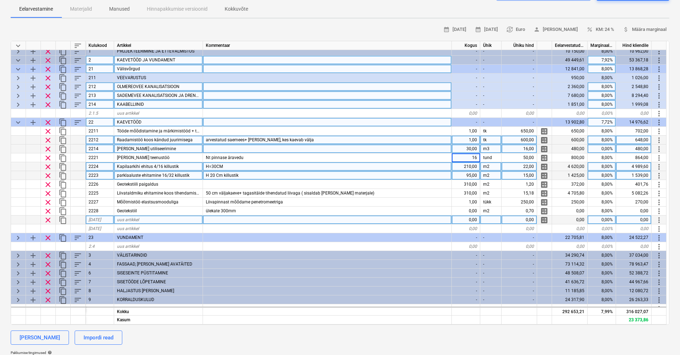
click at [248, 167] on div "H=30CM" at bounding box center [327, 166] width 249 height 9
click at [233, 166] on input "H=30CM" at bounding box center [327, 166] width 248 height 9
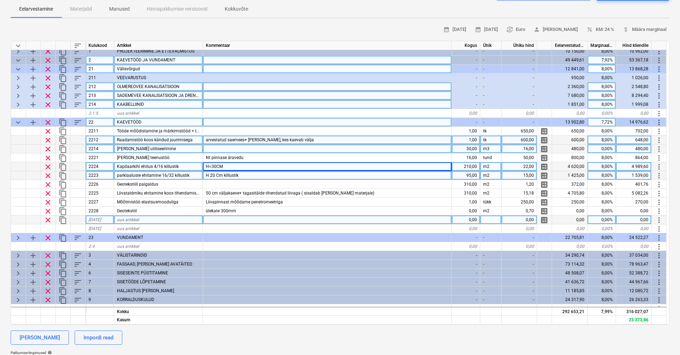
drag, startPoint x: 521, startPoint y: 166, endPoint x: 531, endPoint y: 166, distance: 10.7
click at [531, 166] on div "22,00" at bounding box center [519, 166] width 36 height 9
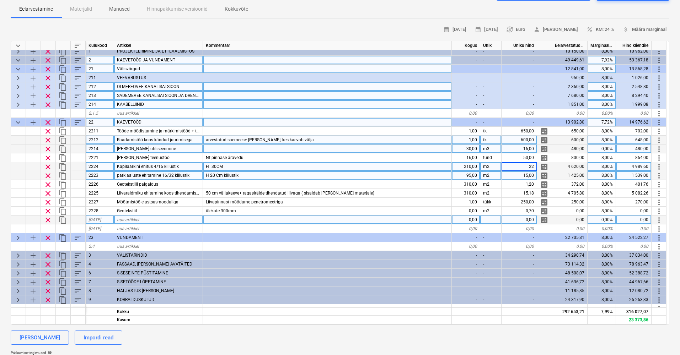
scroll to position [3, 0]
click at [147, 167] on span "Kapilaarkihi ehitus 4/16 killustik" at bounding box center [148, 166] width 62 height 5
click at [151, 177] on div "parklaaluste ehitamine 16/32 killustik" at bounding box center [158, 175] width 89 height 9
click at [241, 174] on div "H 20 Cm killustik" at bounding box center [327, 175] width 249 height 9
click at [241, 174] on input "H 20 Cm killustik" at bounding box center [327, 175] width 248 height 9
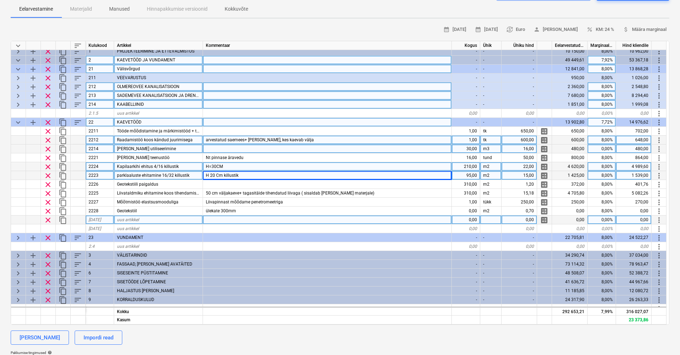
click at [253, 167] on div "H=30CM" at bounding box center [327, 166] width 249 height 9
click at [254, 176] on div "H 20 Cm killustik" at bounding box center [327, 175] width 249 height 9
click at [254, 176] on input "H 20 Cm killustik" at bounding box center [327, 175] width 248 height 9
click at [470, 175] on div "95,00" at bounding box center [466, 175] width 28 height 9
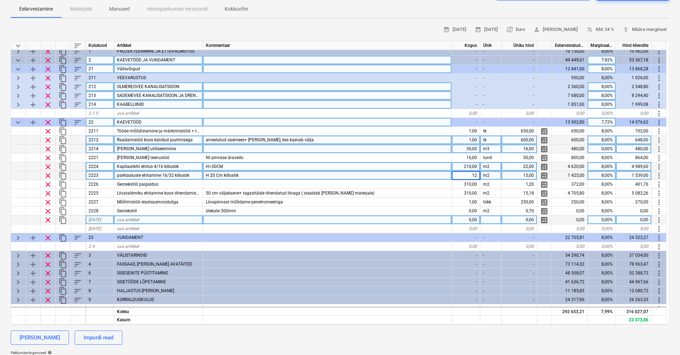
type input "122"
type textarea "x"
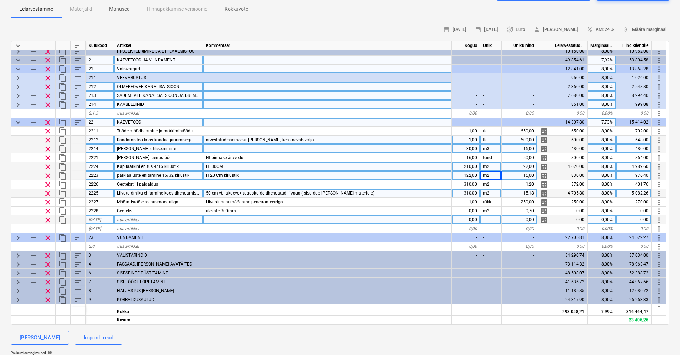
scroll to position [4, 0]
click at [469, 190] on div "310,00" at bounding box center [466, 193] width 28 height 9
type input "448"
type textarea "x"
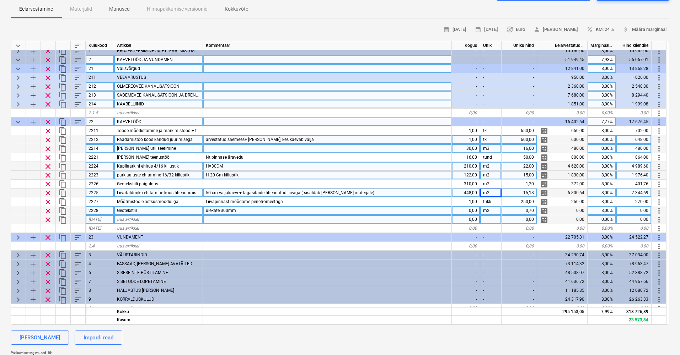
click at [338, 210] on div "ülekate 300mm" at bounding box center [327, 210] width 249 height 9
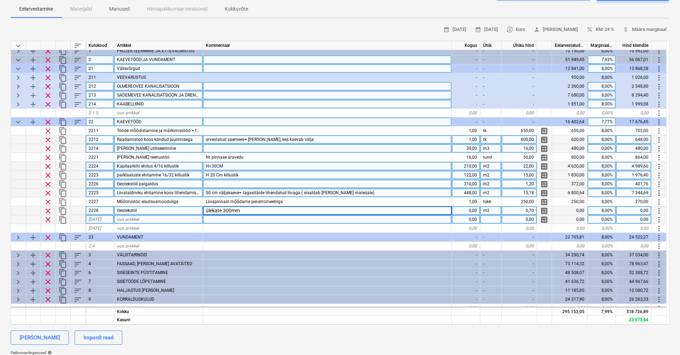
click at [171, 182] on div "Geotekstiili paigaldus" at bounding box center [158, 184] width 89 height 9
click at [216, 184] on div at bounding box center [327, 184] width 249 height 9
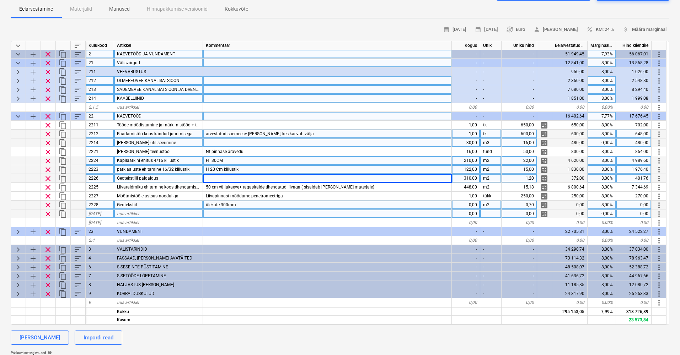
click at [467, 177] on div "310,00" at bounding box center [466, 178] width 28 height 9
click at [461, 179] on input "310" at bounding box center [466, 178] width 28 height 9
click at [174, 177] on div "Geotekstiili paigaldus" at bounding box center [158, 178] width 89 height 9
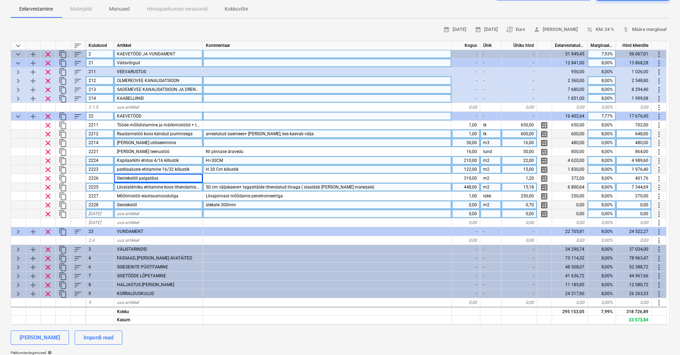
click at [134, 186] on span "Liivataldmiku ehitamine koos tihendamisega." at bounding box center [160, 187] width 87 height 5
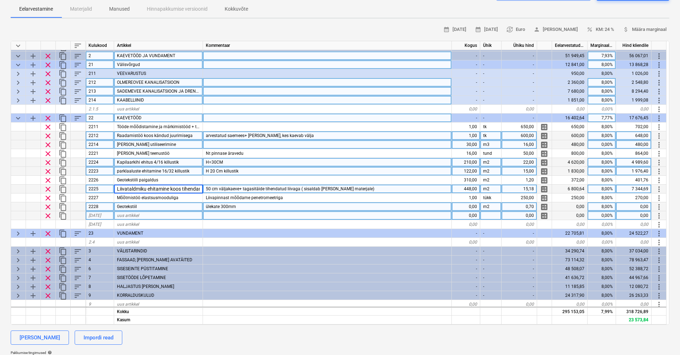
click at [209, 187] on span "50 cm väljakaeve+ tagasitäide tihendatud liivaga ( sisaldab tööd ja materjale)" at bounding box center [290, 189] width 168 height 5
click at [212, 186] on input "50 cm väljakaeve+ tagasitäide tihendatud liivaga ( sisaldab tööd ja materjale)" at bounding box center [327, 189] width 248 height 9
click at [209, 187] on input "50 cm väljakaeve+ tagasitäide tihendatud liivaga ( sisaldab tööd ja materjale)" at bounding box center [327, 189] width 248 height 9
type input "70 cm väljakaeve+ tagasitäide tihendatud liivaga ( sisaldab [PERSON_NAME] mater…"
click at [512, 190] on div "15,18" at bounding box center [519, 189] width 36 height 9
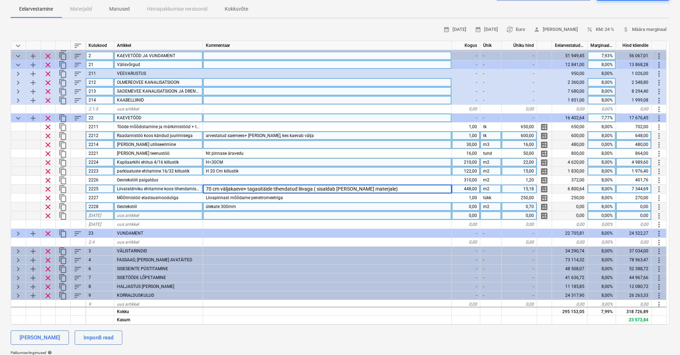
type textarea "x"
type input "21"
type textarea "x"
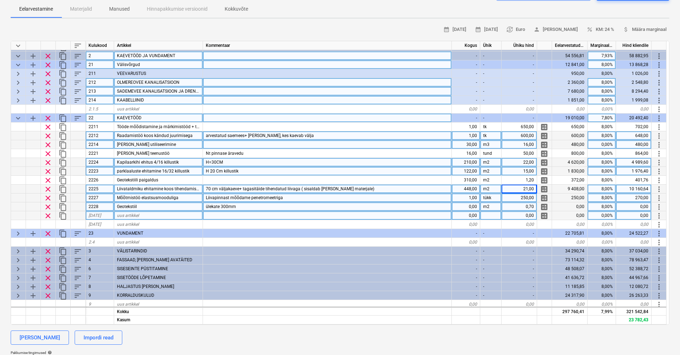
scroll to position [7, 0]
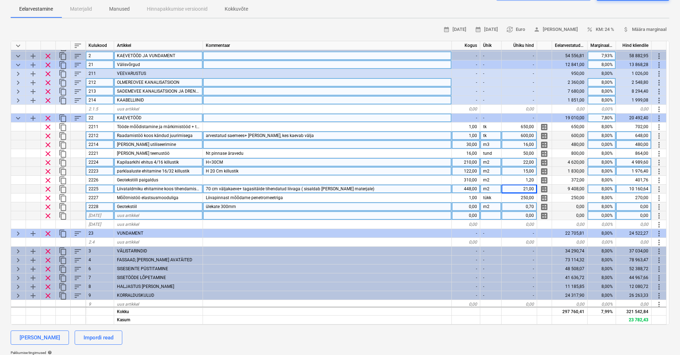
click at [392, 216] on div at bounding box center [327, 215] width 249 height 9
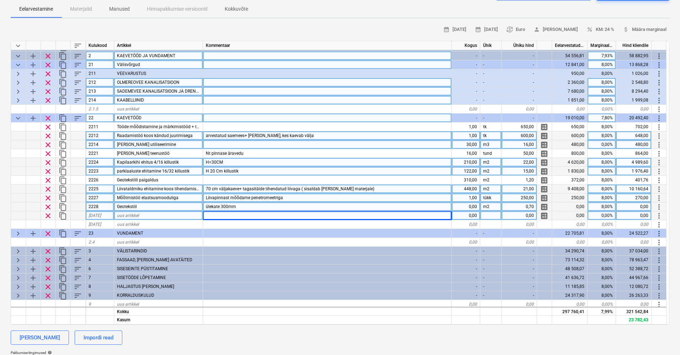
click at [385, 201] on div "Liivapinnast mõõdame penetromeetriga" at bounding box center [327, 198] width 249 height 9
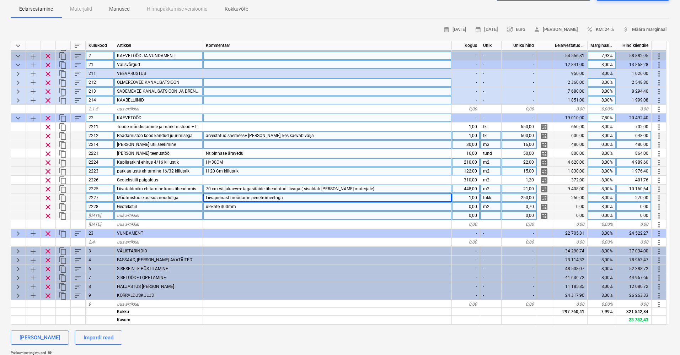
click at [374, 206] on div "ülekate 300mm" at bounding box center [327, 207] width 249 height 9
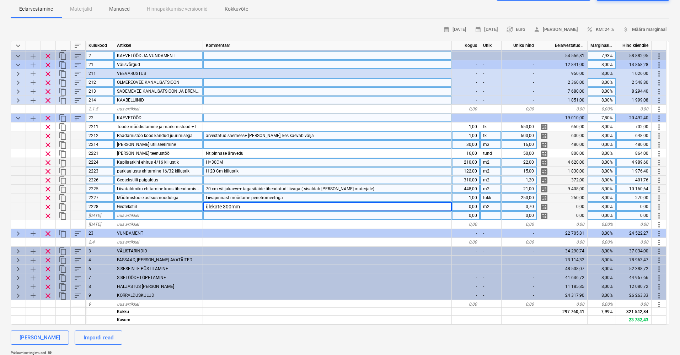
click at [379, 180] on div at bounding box center [327, 180] width 249 height 9
click at [226, 217] on div at bounding box center [327, 215] width 249 height 9
click at [240, 179] on div at bounding box center [327, 180] width 249 height 9
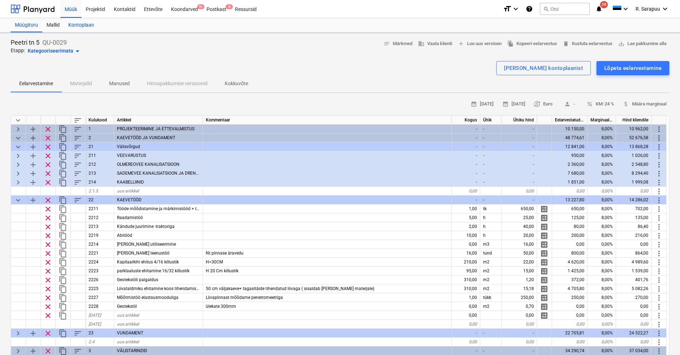
click at [88, 25] on div "Kontoplaan" at bounding box center [81, 25] width 34 height 14
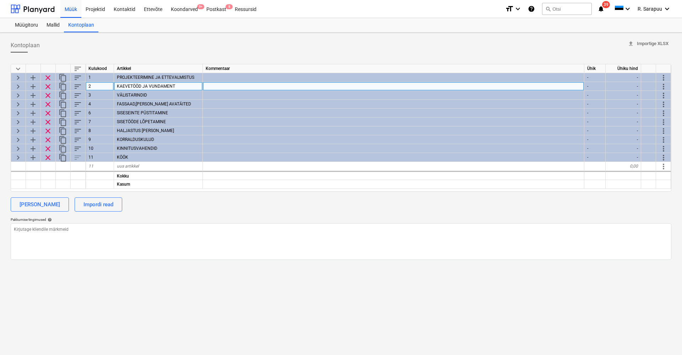
click at [18, 87] on span "keyboard_arrow_right" at bounding box center [18, 86] width 9 height 9
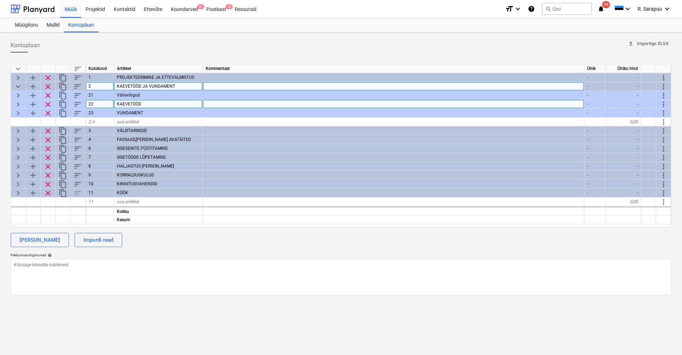
click at [23, 101] on div "keyboard_arrow_right" at bounding box center [18, 104] width 15 height 9
type textarea "x"
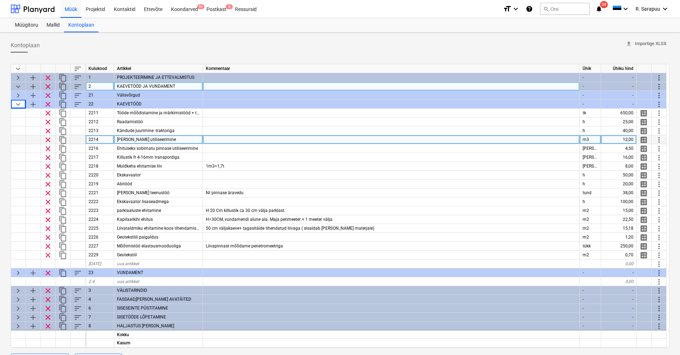
click at [631, 140] on div "12,00" at bounding box center [619, 139] width 36 height 9
type input "16"
type textarea "x"
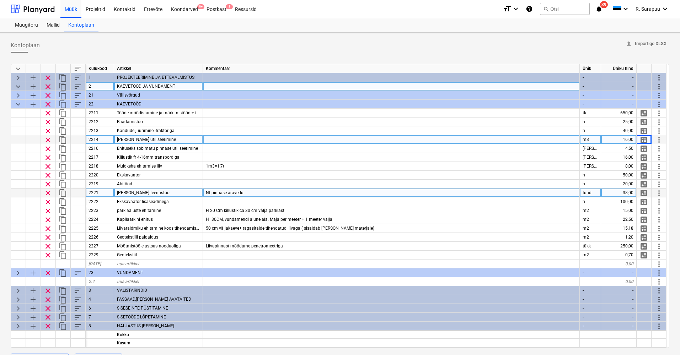
click at [624, 192] on div "38,00" at bounding box center [619, 193] width 36 height 9
type input "50"
type textarea "x"
click at [259, 192] on div "Nt pinnase äravedu" at bounding box center [391, 193] width 377 height 9
click at [130, 192] on span "Kalluri teenustöö" at bounding box center [143, 192] width 53 height 5
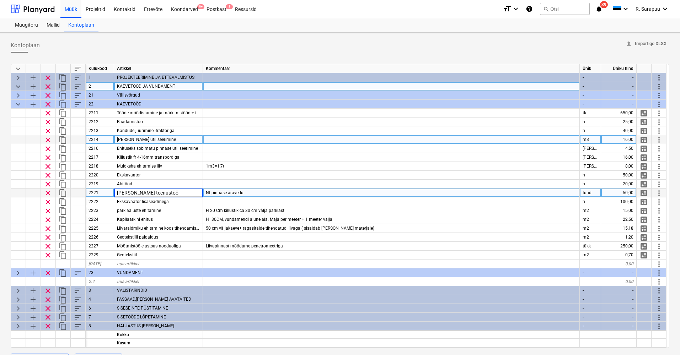
click at [626, 194] on div "50,00" at bounding box center [619, 193] width 36 height 9
type input "38"
type textarea "x"
click at [154, 192] on div "[PERSON_NAME] teenustöö" at bounding box center [158, 193] width 89 height 9
click at [163, 190] on input "[PERSON_NAME] teenustöö" at bounding box center [158, 193] width 88 height 9
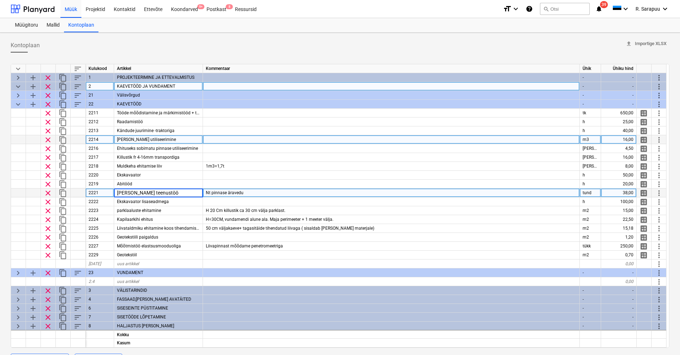
click at [163, 190] on input "[PERSON_NAME] teenustöö" at bounding box center [158, 193] width 88 height 9
click at [157, 193] on input "[PERSON_NAME] teenustöö" at bounding box center [158, 193] width 88 height 9
type input "Kalluri teenustöö(solo)"
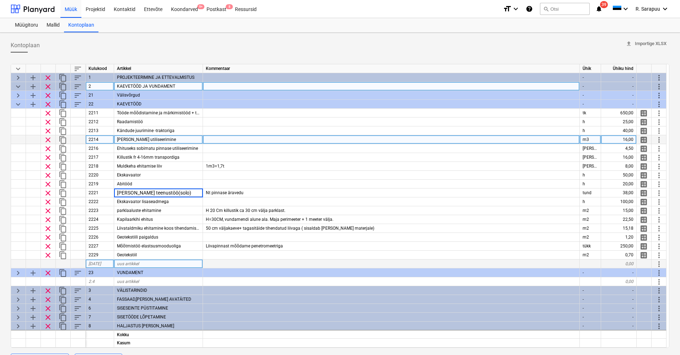
type textarea "x"
click at [147, 264] on div "uus artikkel" at bounding box center [158, 264] width 89 height 9
type input "Poolhaage teenustöö"
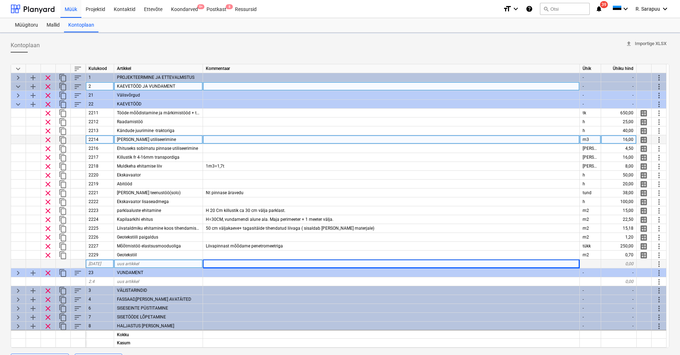
type textarea "x"
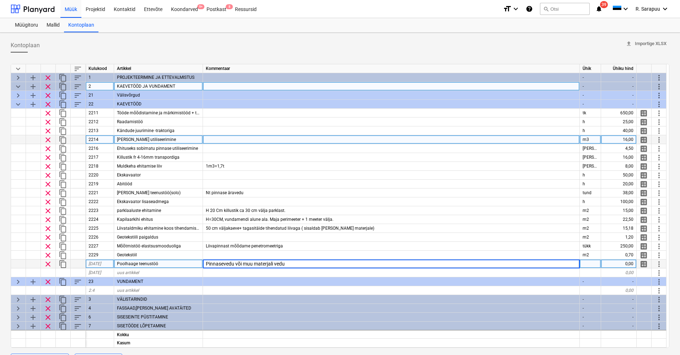
type input "Pinnasevedu või muu materjali vedu"
type textarea "x"
click at [590, 266] on div at bounding box center [590, 264] width 21 height 9
type input "h"
click at [157, 266] on div "Poolhaage teenustöö" at bounding box center [158, 264] width 89 height 9
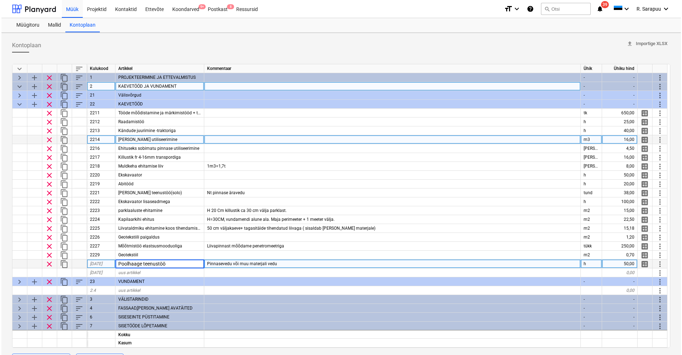
scroll to position [2, 0]
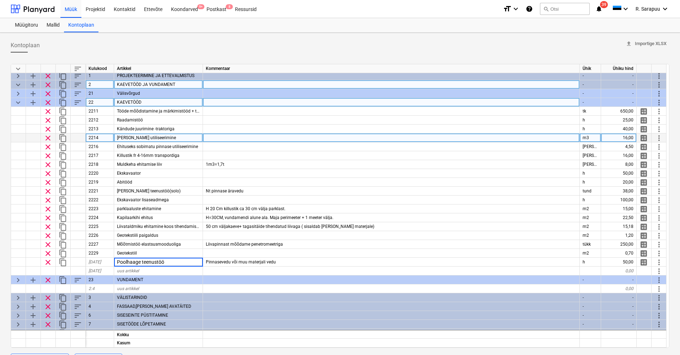
click at [79, 102] on span "sort" at bounding box center [78, 102] width 9 height 9
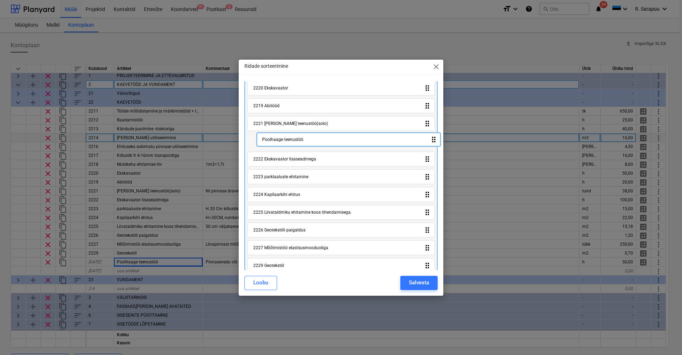
drag, startPoint x: 289, startPoint y: 259, endPoint x: 298, endPoint y: 138, distance: 121.2
click at [298, 138] on div "2211 Tööde mõõdistamine ja märkimistööd + teostusjoonis. drag_indicator 2212 Ra…" at bounding box center [340, 115] width 193 height 325
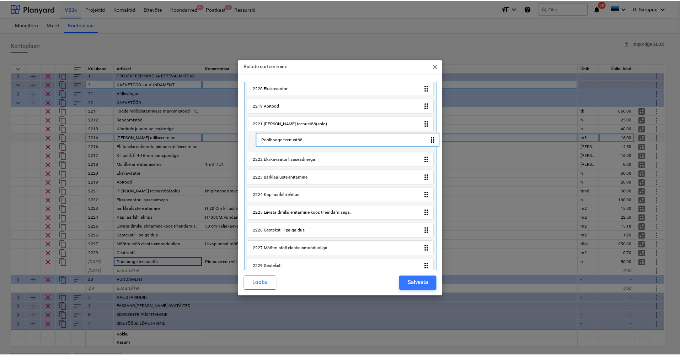
scroll to position [133, 0]
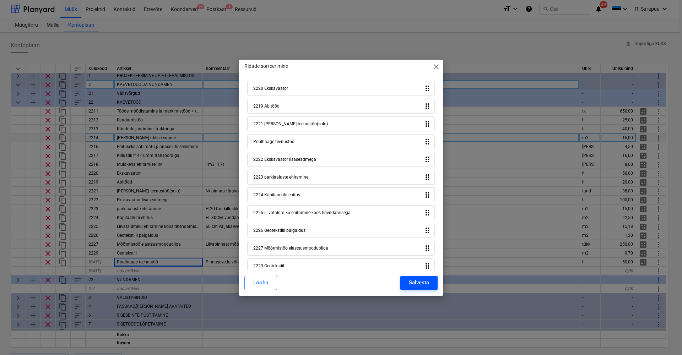
click at [427, 282] on div "Salvesta" at bounding box center [419, 282] width 20 height 9
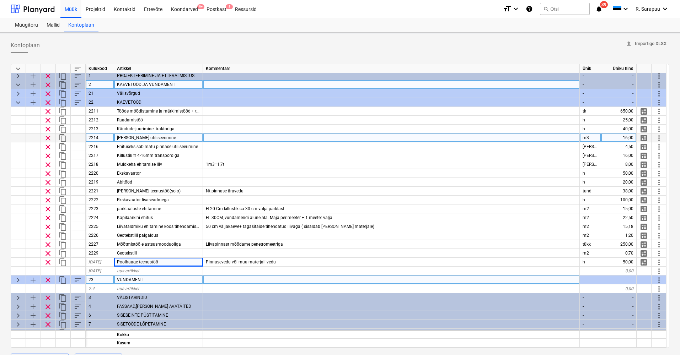
type textarea "x"
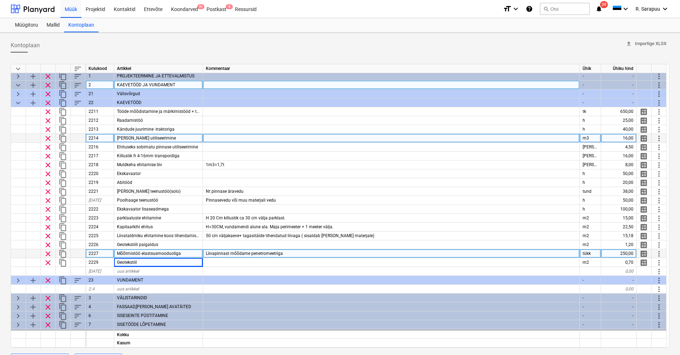
scroll to position [1, 0]
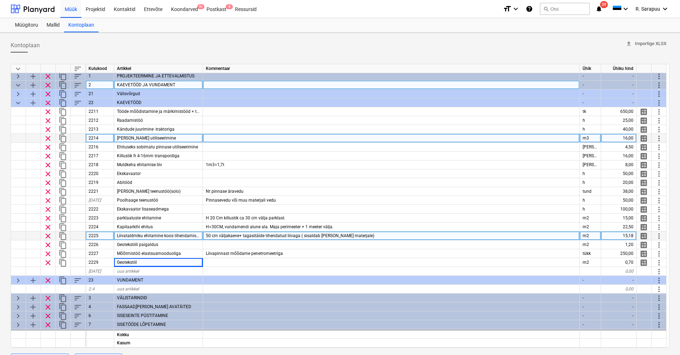
click at [632, 234] on div "15,18" at bounding box center [619, 236] width 36 height 9
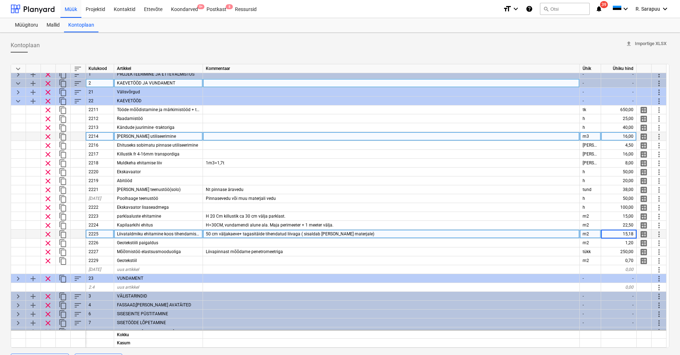
scroll to position [4, 0]
type input "21"
type textarea "x"
click at [209, 232] on span "50 cm väljakaeve+ tagasitäide tihendatud liivaga ( sisaldab tööd ja materjale)" at bounding box center [290, 233] width 168 height 5
click at [210, 232] on input "50 cm väljakaeve+ tagasitäide tihendatud liivaga ( sisaldab tööd ja materjale)" at bounding box center [391, 233] width 376 height 9
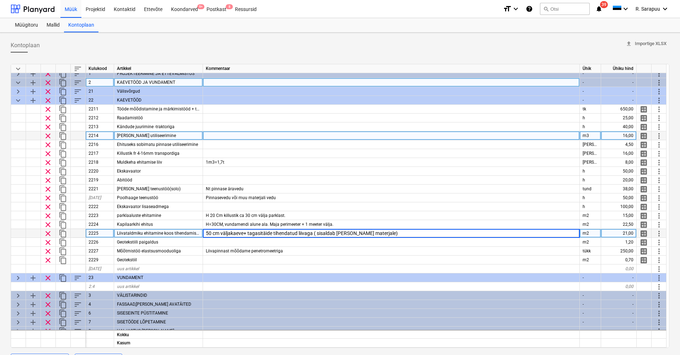
click at [209, 233] on input "50 cm väljakaeve+ tagasitäide tihendatud liivaga ( sisaldab tööd ja materjale)" at bounding box center [391, 233] width 376 height 9
type input "70 cm väljakaeve+ tagasitäide tihendatud liivaga ( sisaldab [PERSON_NAME] mater…"
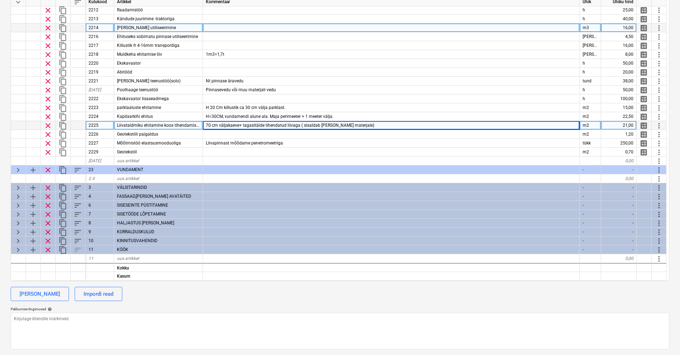
scroll to position [67, 0]
click at [591, 303] on div "keyboard_arrow_down sort Kulukood Artikkel Kommentaar Ühik Ühiku hind keyboard_…" at bounding box center [340, 170] width 658 height 358
click at [598, 292] on div "Lisa kategooria Impordi read" at bounding box center [340, 294] width 658 height 14
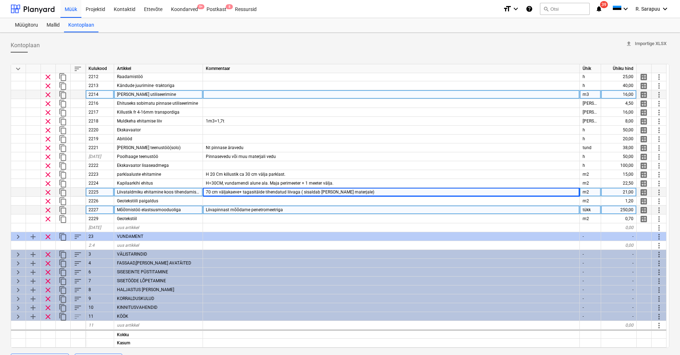
scroll to position [0, 0]
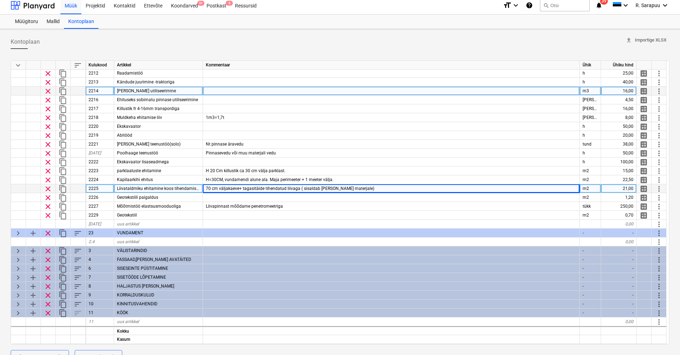
click at [211, 190] on div "70 cm väljakaeve+ tagasitäide tihendatud liivaga ( sisaldab [PERSON_NAME] mater…" at bounding box center [391, 188] width 377 height 9
click at [481, 185] on input "70 cm väljakaeve+ tagasitäide tihendatud liivaga ( sisaldab [PERSON_NAME] mater…" at bounding box center [391, 189] width 376 height 9
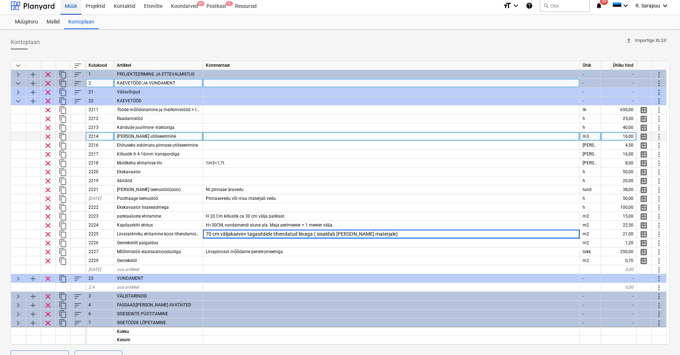
scroll to position [0, 0]
click at [67, 8] on div "Müük" at bounding box center [70, 5] width 21 height 18
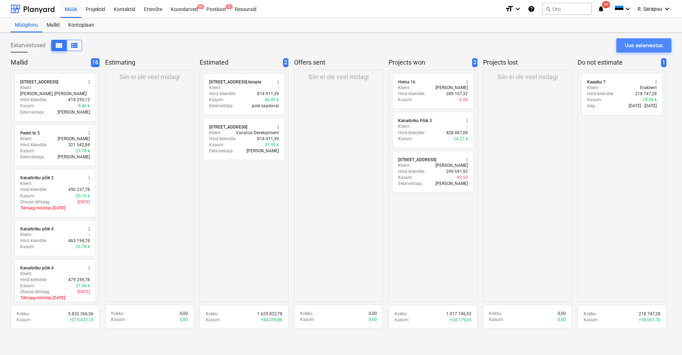
click at [648, 49] on div "Uus eelarvestus" at bounding box center [644, 45] width 38 height 9
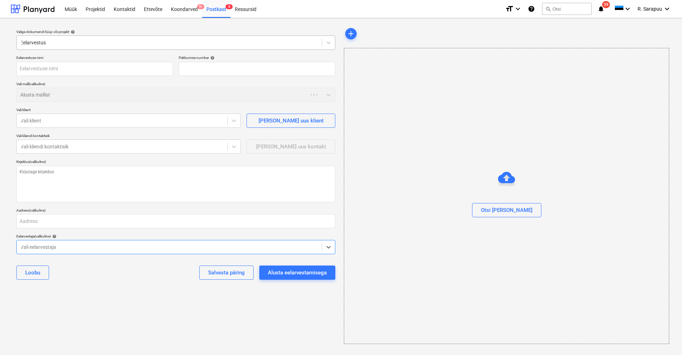
type textarea "x"
type input "QU-0034"
click at [78, 9] on div "Müük" at bounding box center [70, 9] width 21 height 18
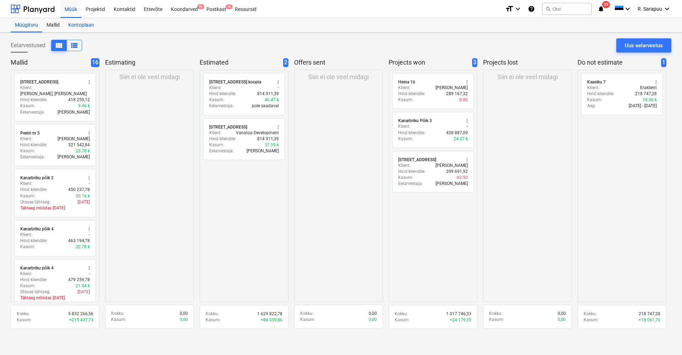
click at [74, 24] on div "Kontoplaan" at bounding box center [81, 25] width 34 height 14
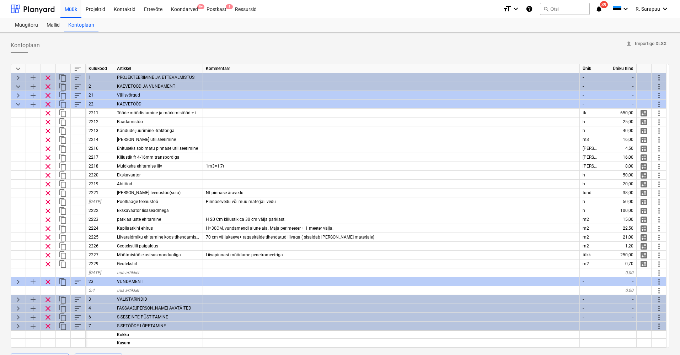
click at [18, 65] on span "keyboard_arrow_down" at bounding box center [18, 69] width 9 height 9
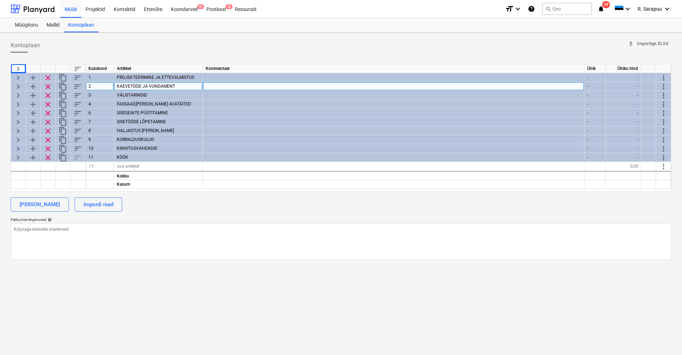
click at [16, 83] on span "keyboard_arrow_right" at bounding box center [18, 86] width 9 height 9
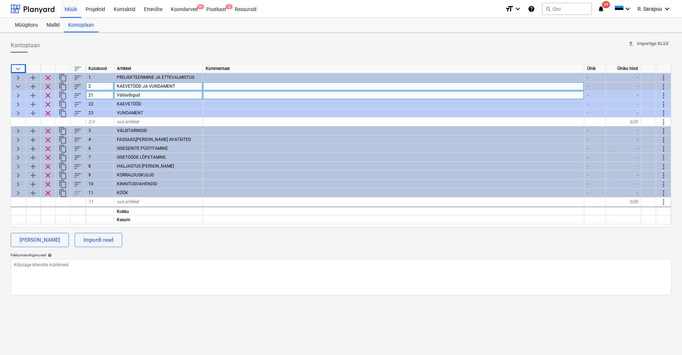
click at [18, 94] on span "keyboard_arrow_right" at bounding box center [18, 95] width 9 height 9
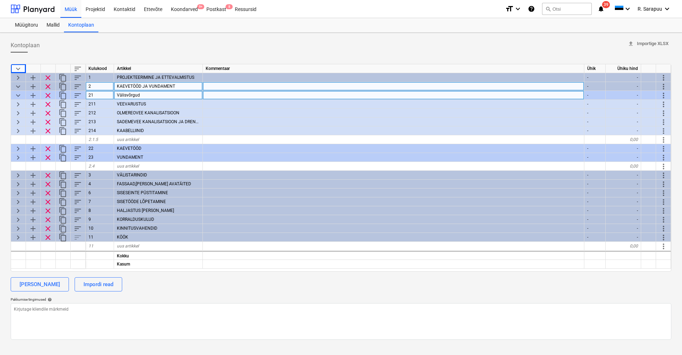
click at [20, 95] on span "keyboard_arrow_down" at bounding box center [18, 95] width 9 height 9
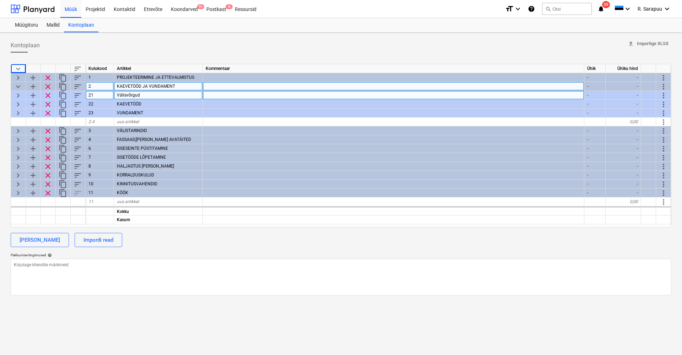
click at [19, 86] on span "keyboard_arrow_down" at bounding box center [18, 86] width 9 height 9
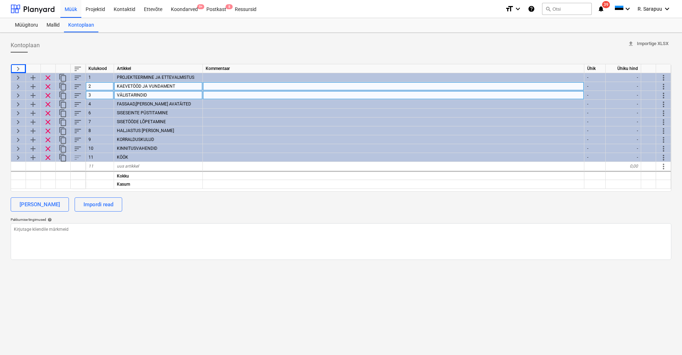
click at [19, 86] on span "keyboard_arrow_right" at bounding box center [18, 86] width 9 height 9
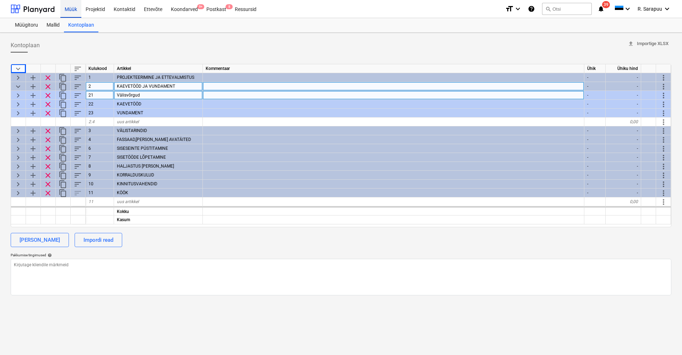
click at [74, 9] on div "Müük" at bounding box center [70, 9] width 21 height 18
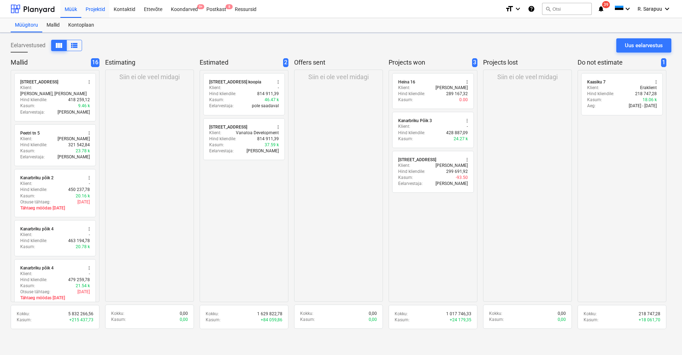
click at [101, 8] on div "Projektid" at bounding box center [95, 9] width 28 height 18
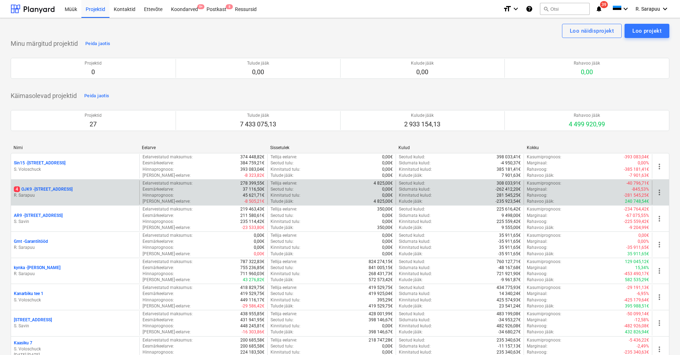
click at [44, 188] on p "4 OJK9 - Ojakalda tee 9 A" at bounding box center [43, 190] width 59 height 6
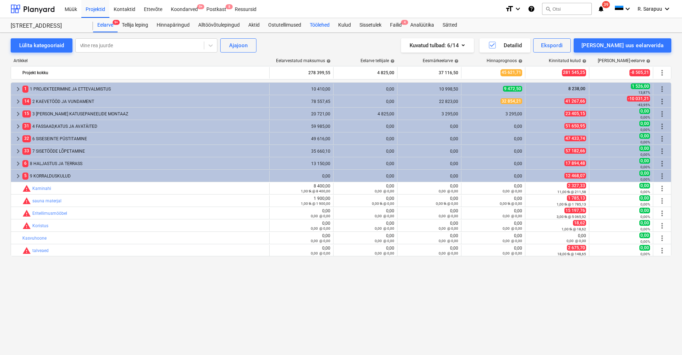
click at [321, 26] on div "Töölehed" at bounding box center [320, 25] width 28 height 14
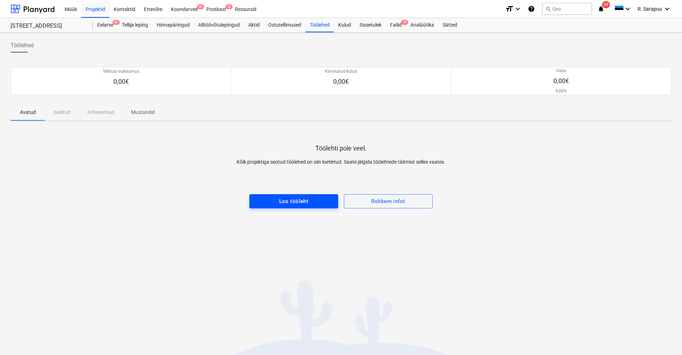
click at [288, 201] on div "Loo tööleht" at bounding box center [293, 201] width 29 height 9
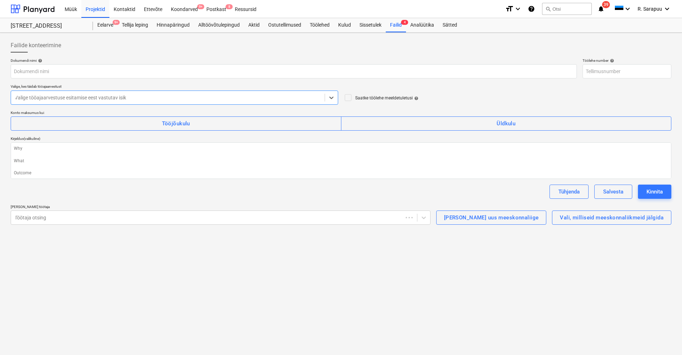
type textarea "x"
type input "OJK9-WO-001"
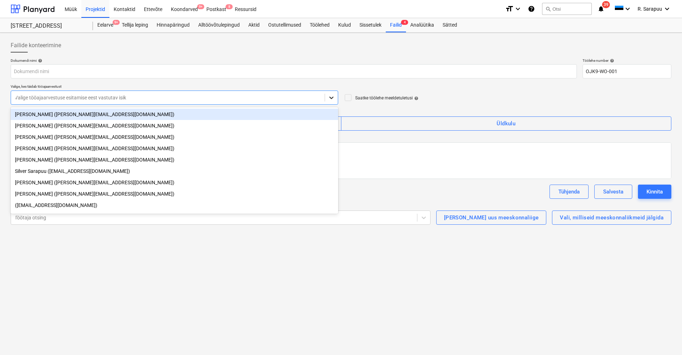
click at [336, 98] on div at bounding box center [331, 97] width 13 height 13
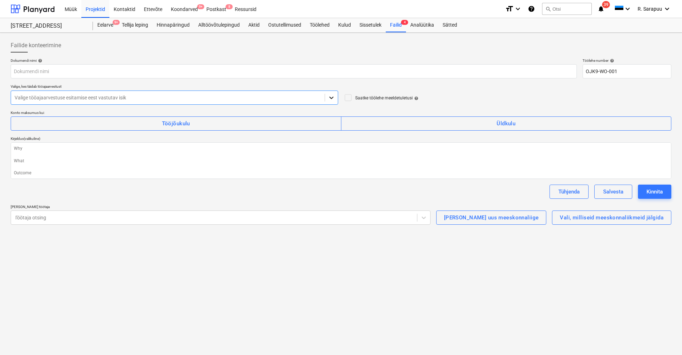
click at [336, 97] on div at bounding box center [331, 97] width 13 height 13
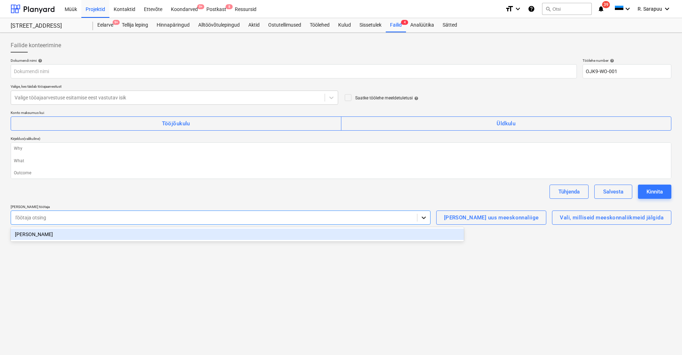
click at [427, 216] on icon at bounding box center [423, 217] width 7 height 7
click at [446, 237] on div "Vasyl Kabat" at bounding box center [237, 234] width 453 height 11
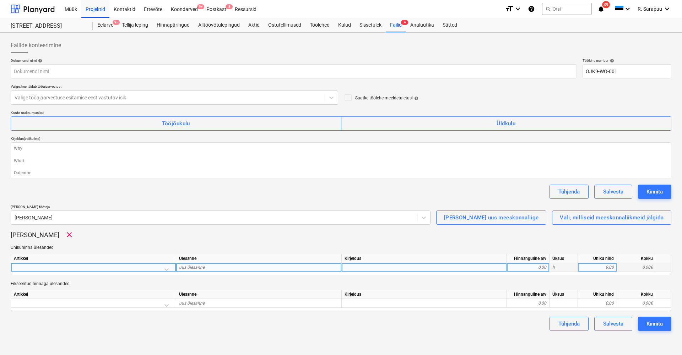
click at [162, 269] on div at bounding box center [93, 269] width 159 height 12
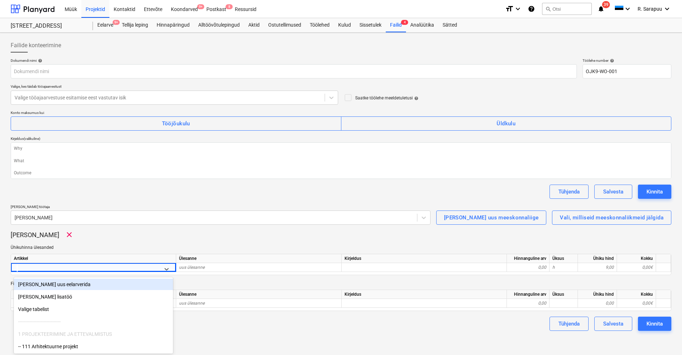
click at [431, 242] on div "Vasyl Kabat clear Ühikuhinna ülesanded Artikkel Ülesanne Kirjeldus Hinnanguline…" at bounding box center [341, 271] width 661 height 80
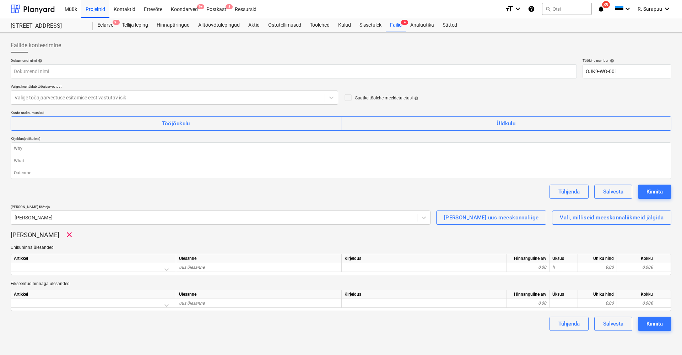
type textarea "x"
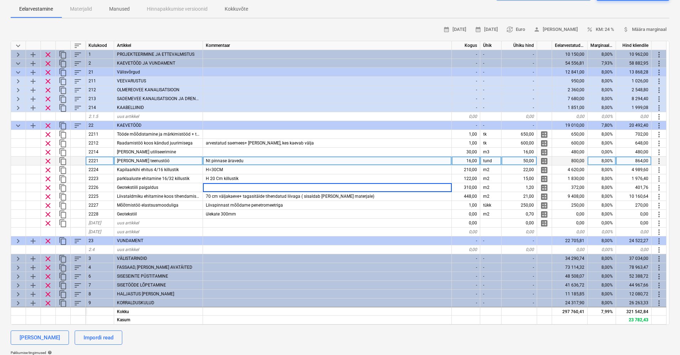
scroll to position [7, 0]
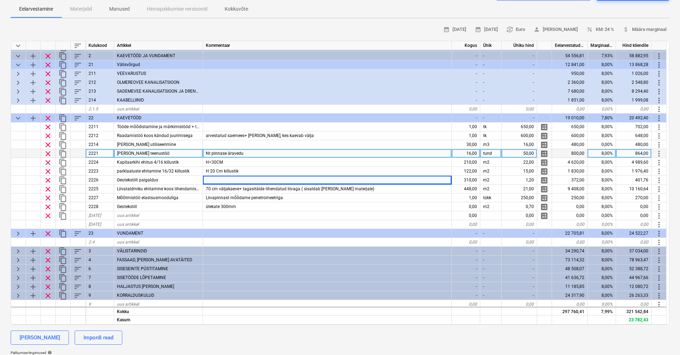
drag, startPoint x: 467, startPoint y: 154, endPoint x: 483, endPoint y: 153, distance: 15.3
click at [0, 0] on div "clear content_copy 2221 [PERSON_NAME] teenustöö Nt pinnase äravedu 16,00 tund 5…" at bounding box center [0, 0] width 0 height 0
drag, startPoint x: 465, startPoint y: 152, endPoint x: 469, endPoint y: 151, distance: 4.1
click at [469, 151] on div "16,00" at bounding box center [466, 153] width 28 height 9
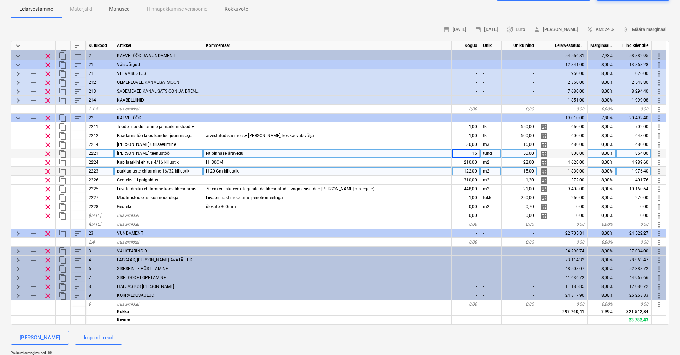
scroll to position [12, 0]
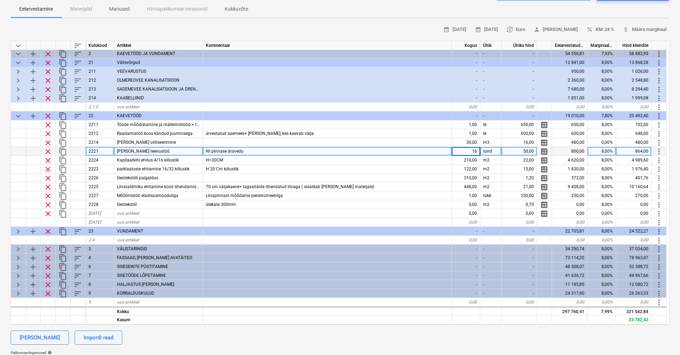
type textarea "x"
